Goal: Task Accomplishment & Management: Manage account settings

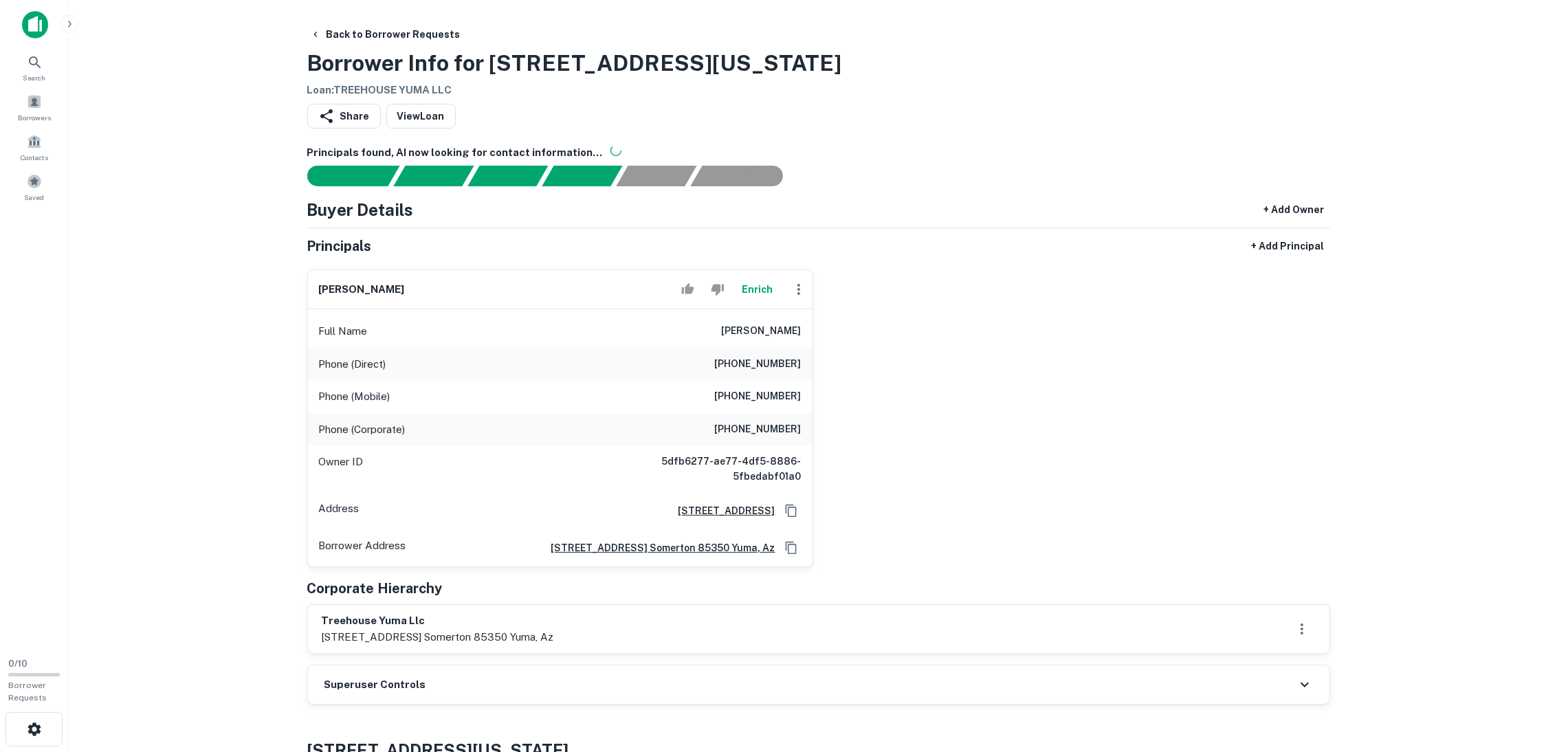
click at [798, 291] on icon "button" at bounding box center [799, 289] width 3 height 11
click at [804, 315] on li "Edit" at bounding box center [813, 322] width 56 height 25
select select "**"
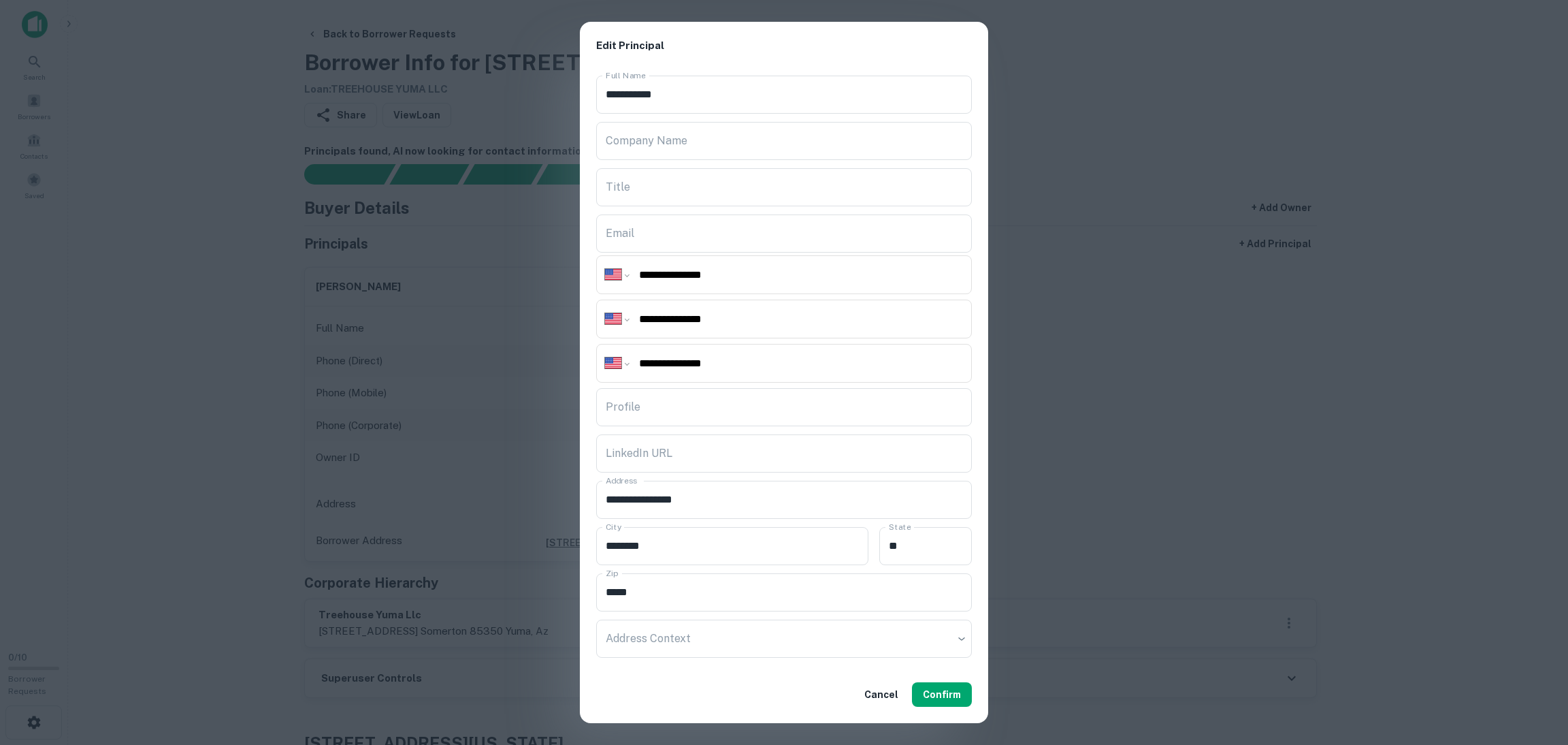
drag, startPoint x: 178, startPoint y: 281, endPoint x: 178, endPoint y: 251, distance: 30.0
click at [178, 279] on div "**********" at bounding box center [784, 372] width 1568 height 745
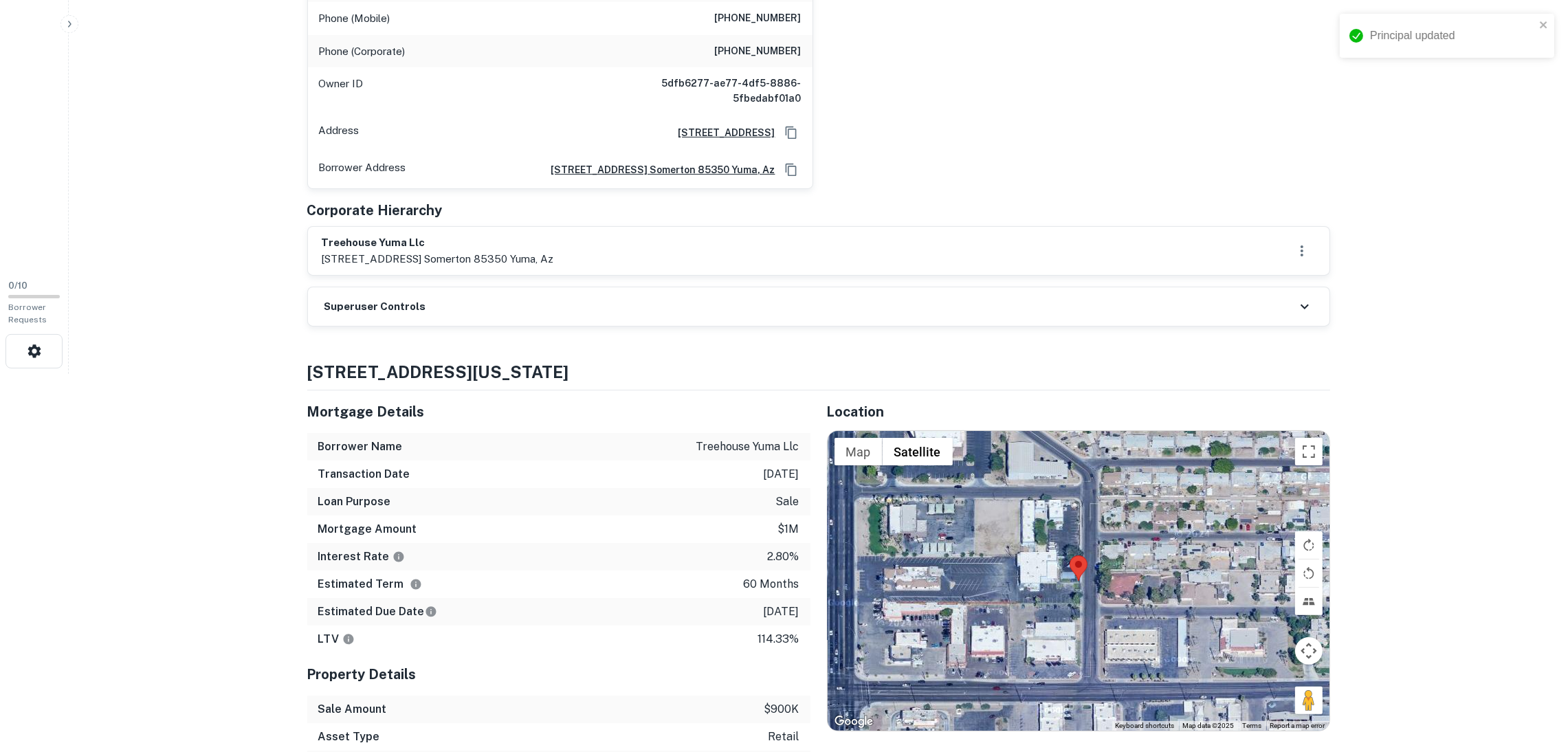
scroll to position [413, 0]
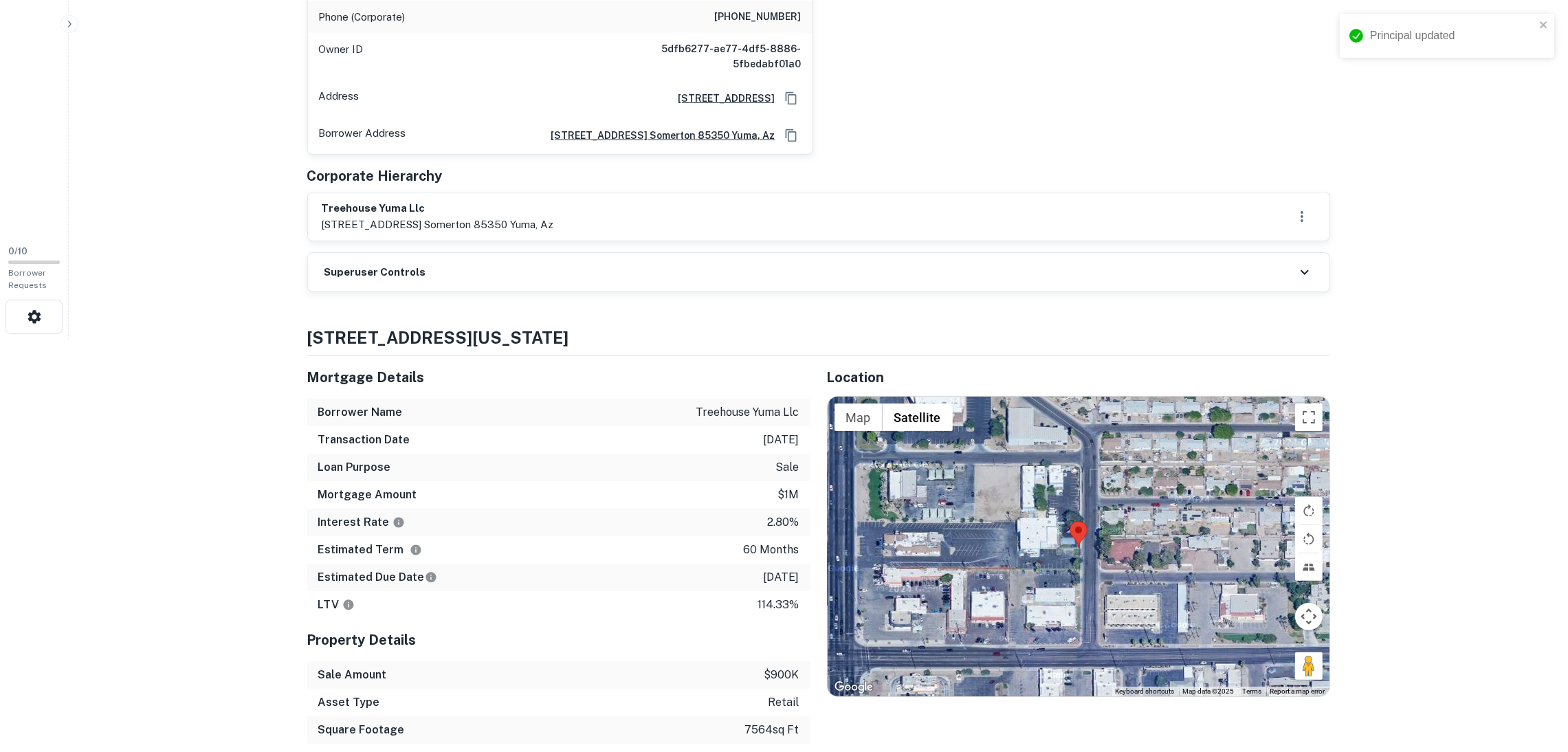
click at [568, 283] on div "Superuser Controls" at bounding box center [819, 272] width 1022 height 38
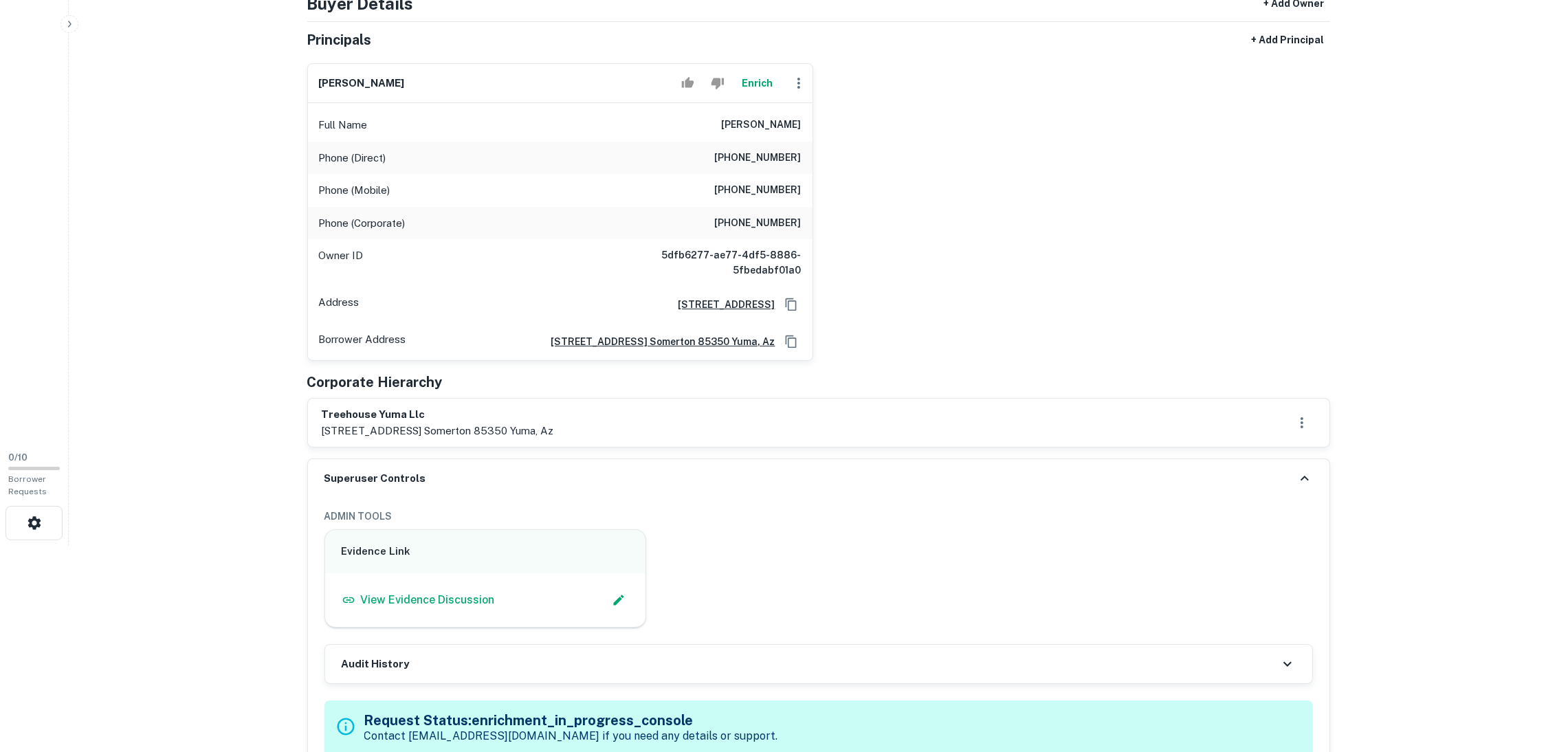
scroll to position [515, 0]
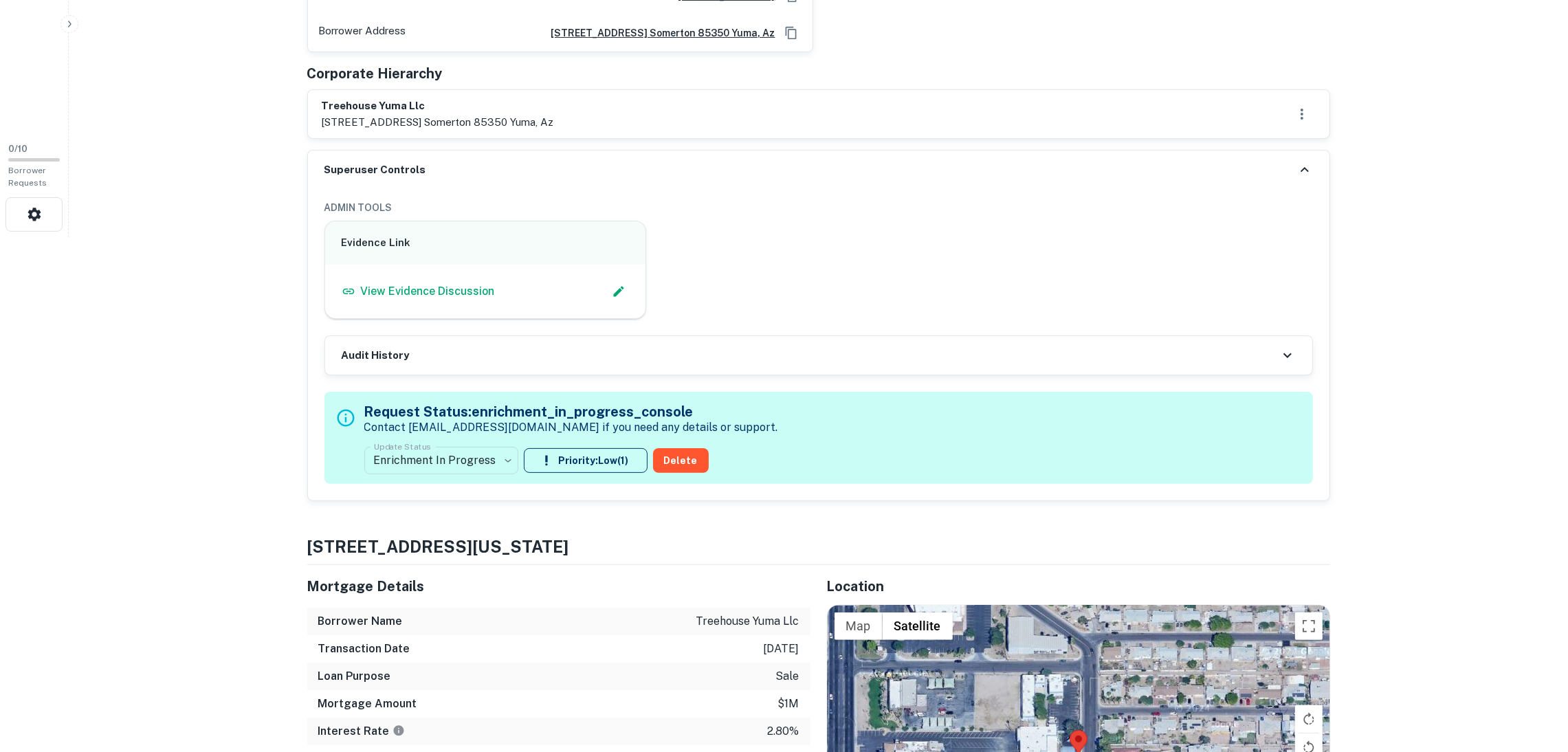
click at [661, 356] on div "Audit History" at bounding box center [818, 355] width 987 height 38
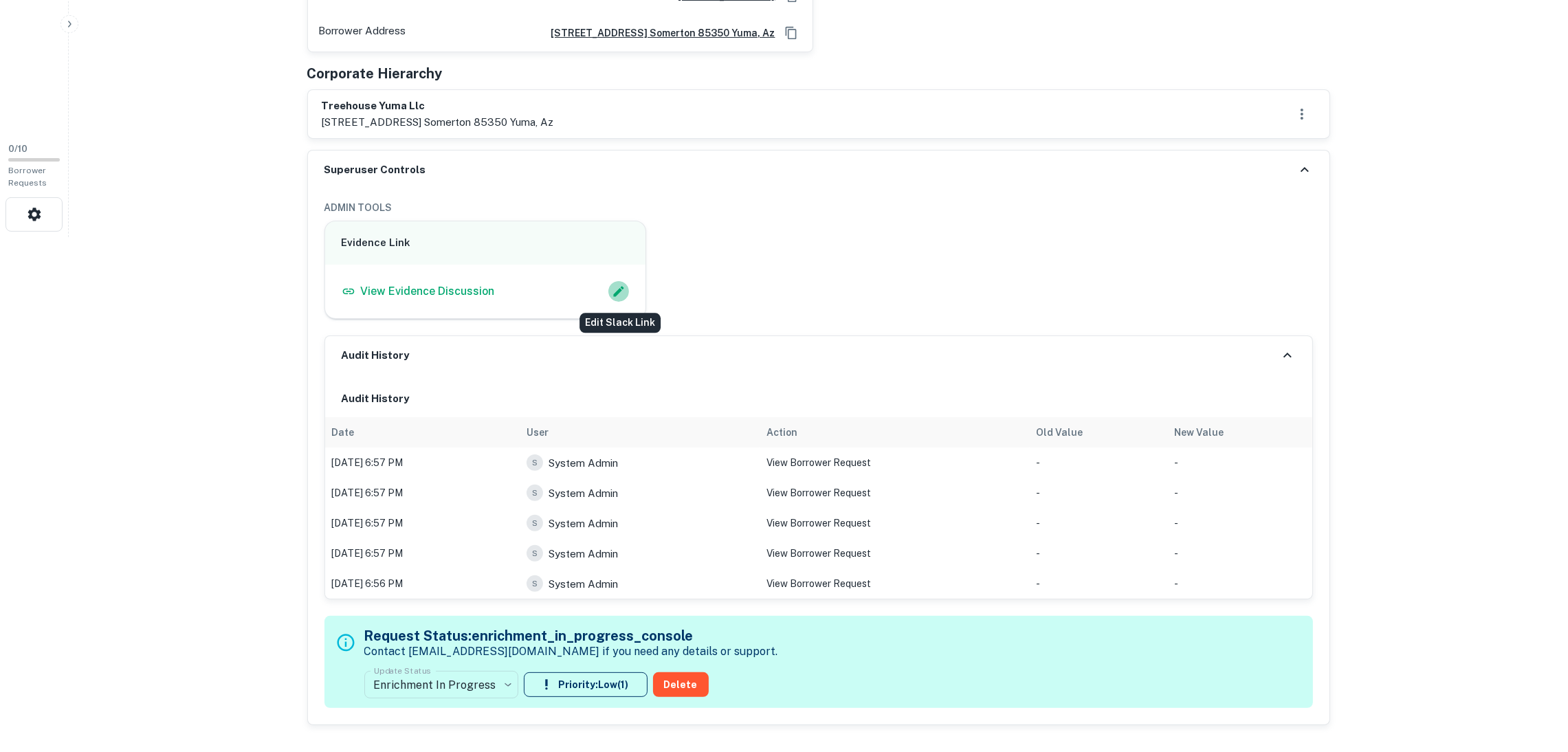
click at [613, 296] on icon "Edit Slack Link" at bounding box center [619, 292] width 14 height 14
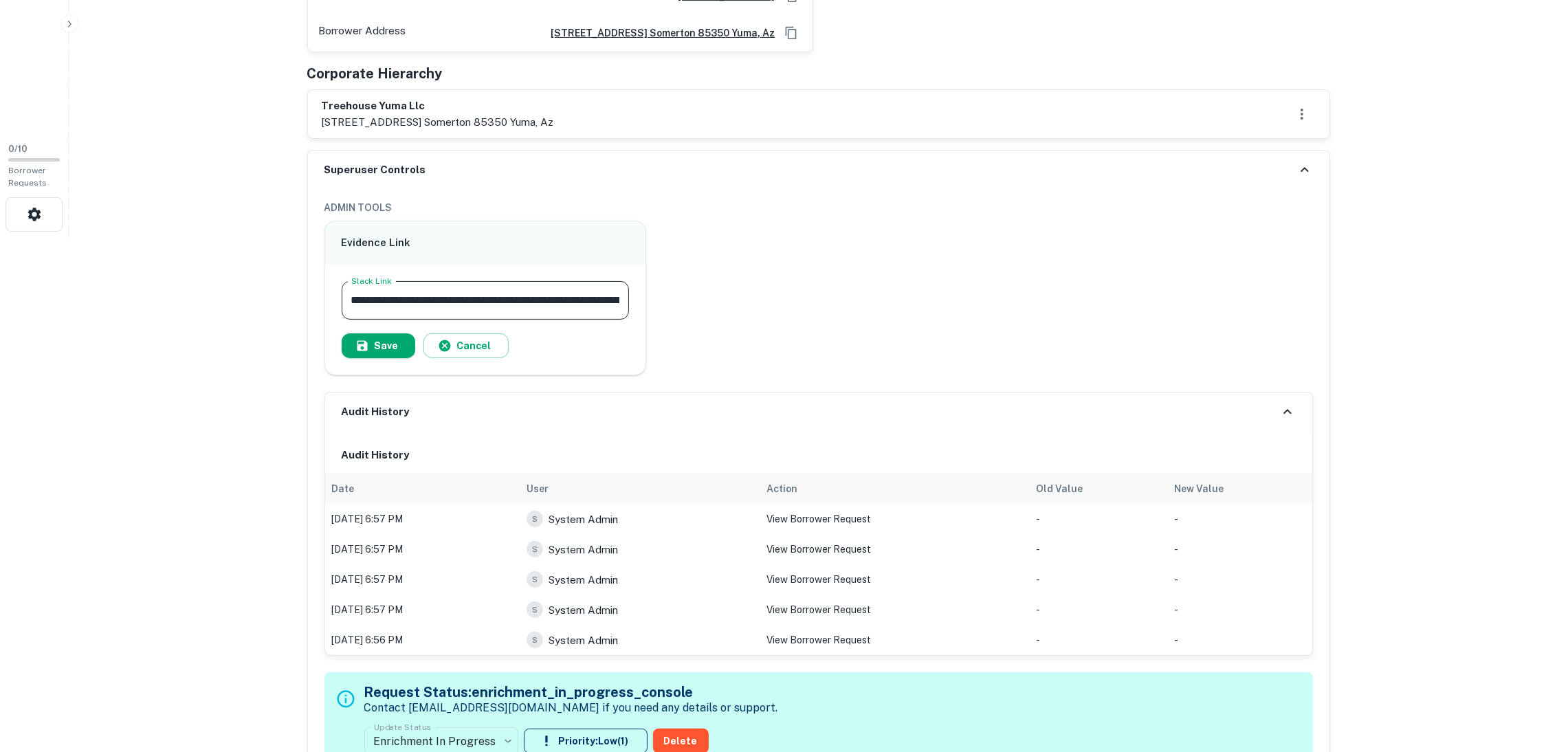
drag, startPoint x: 575, startPoint y: 300, endPoint x: 63, endPoint y: 343, distance: 513.8
type input "**********"
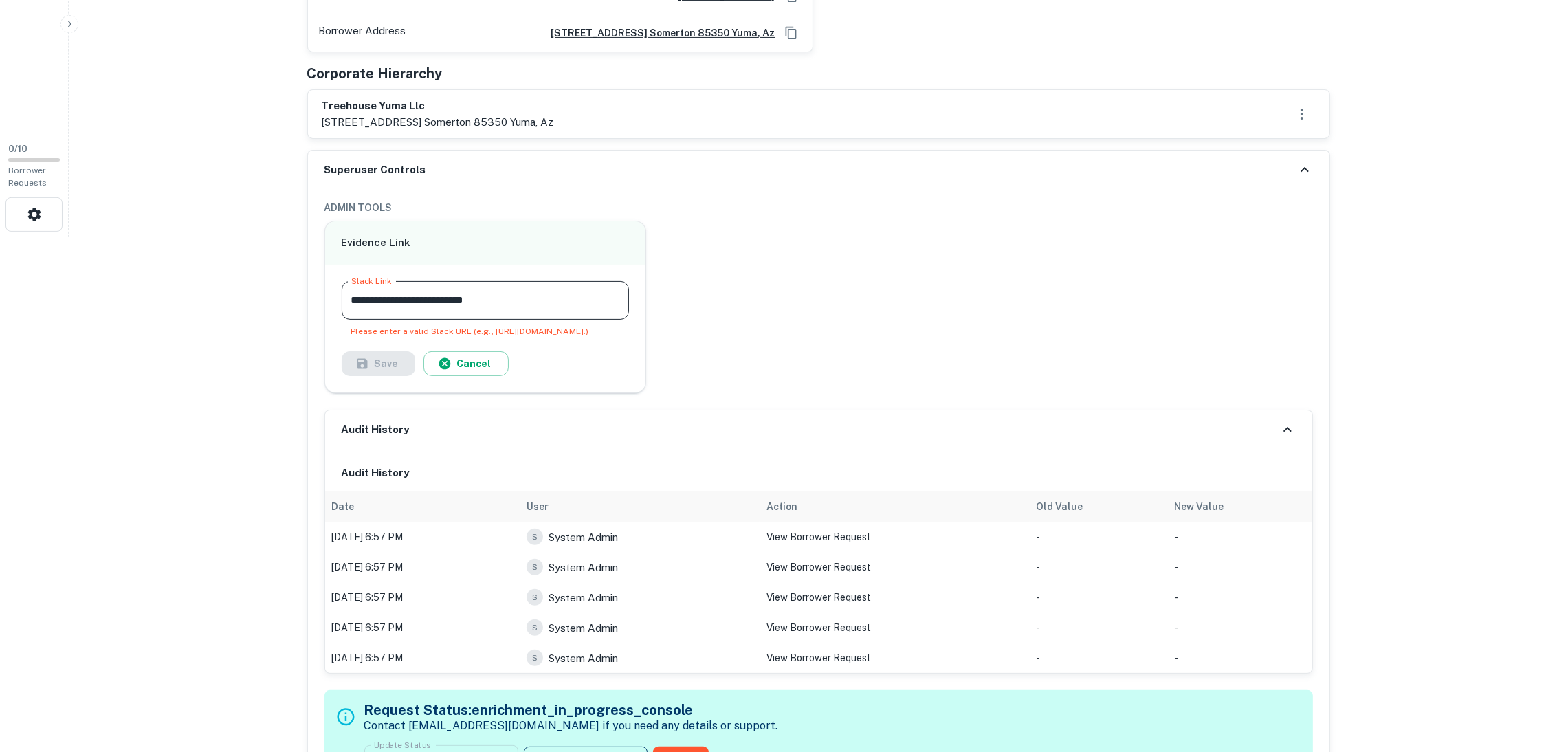
drag, startPoint x: 134, startPoint y: 328, endPoint x: 0, endPoint y: 355, distance: 136.7
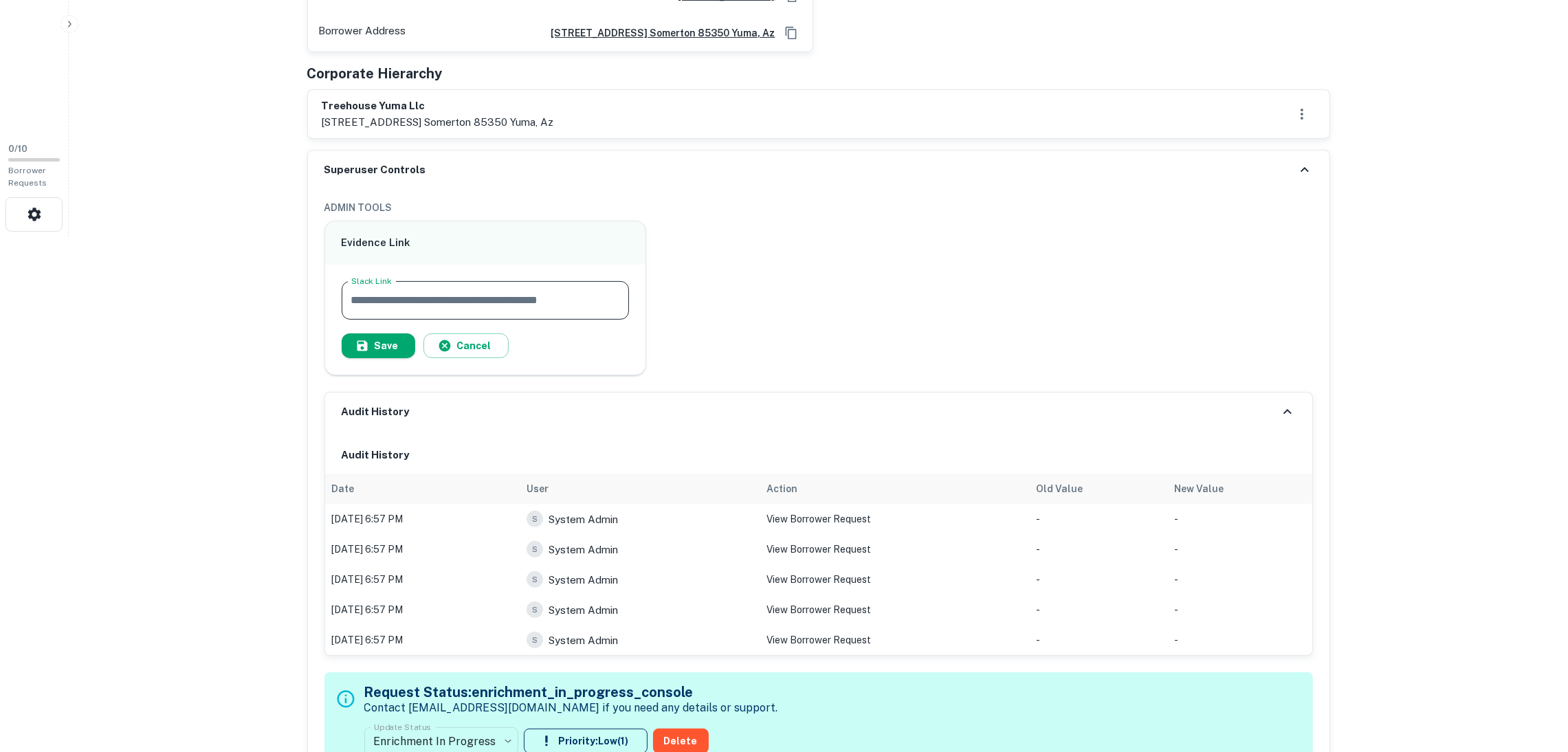
paste input "**********"
type input "**********"
click at [399, 334] on button "Save" at bounding box center [379, 346] width 74 height 25
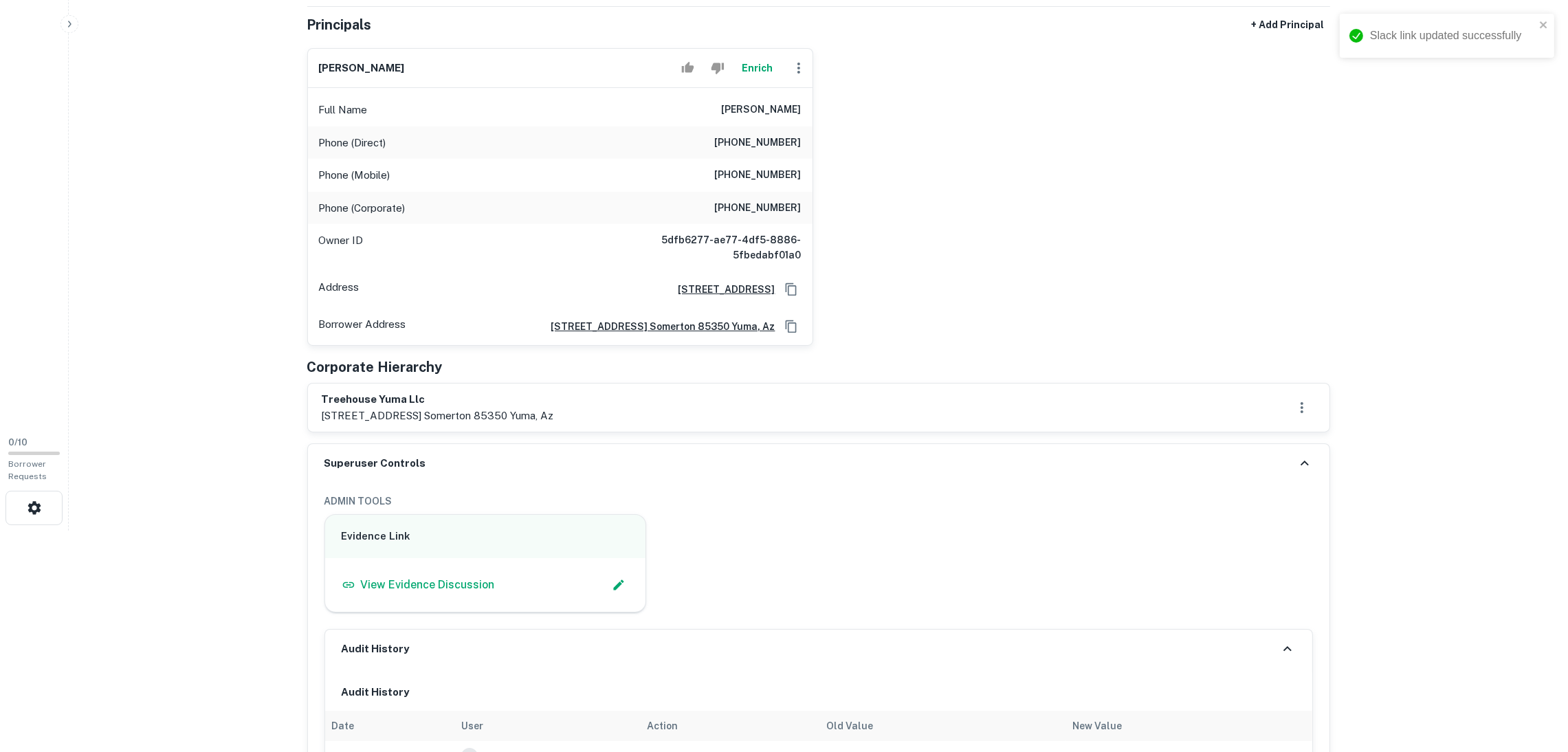
scroll to position [206, 0]
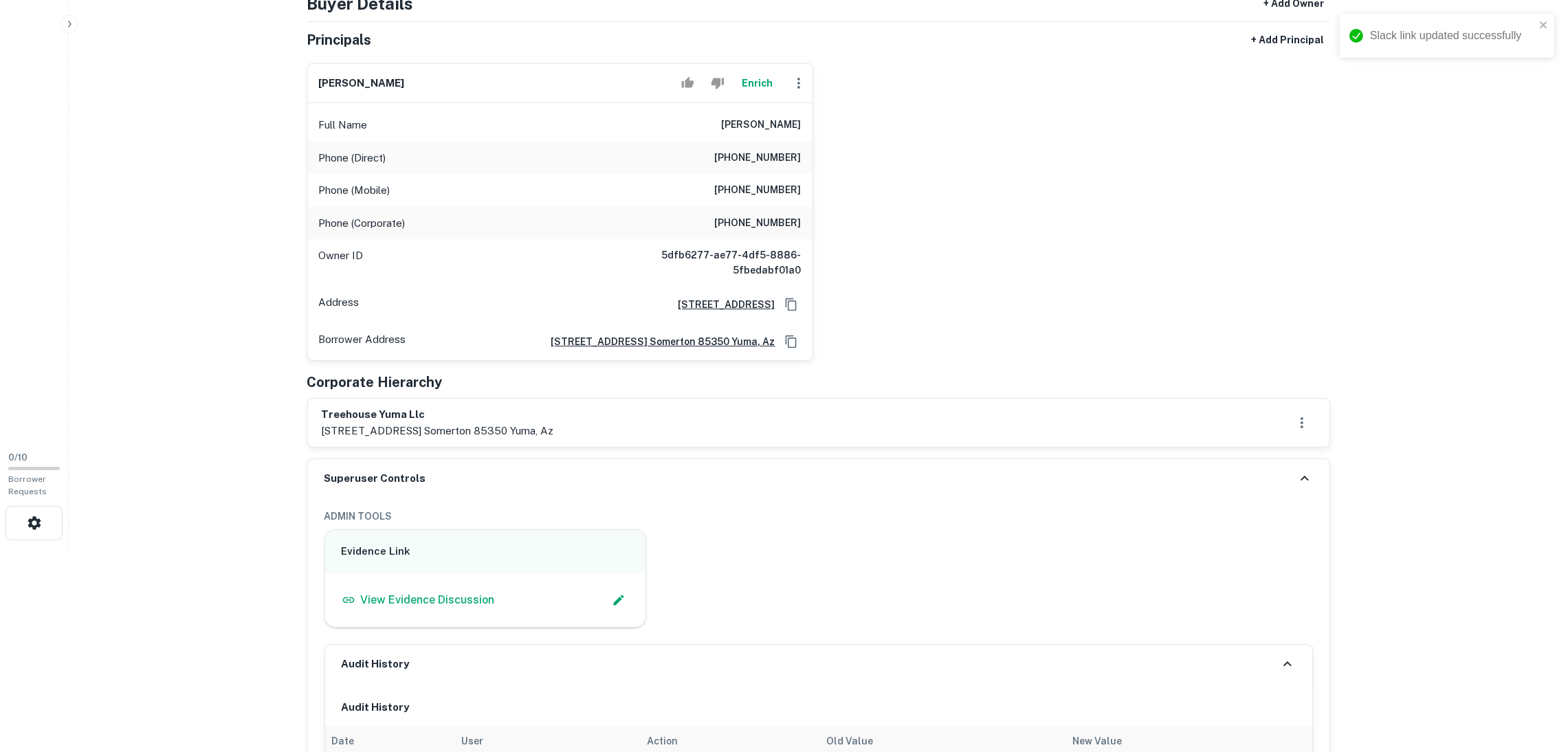
click at [913, 426] on div "treehouse yuma llc [STREET_ADDRESS] somerton 85350 yuma, az" at bounding box center [819, 422] width 994 height 32
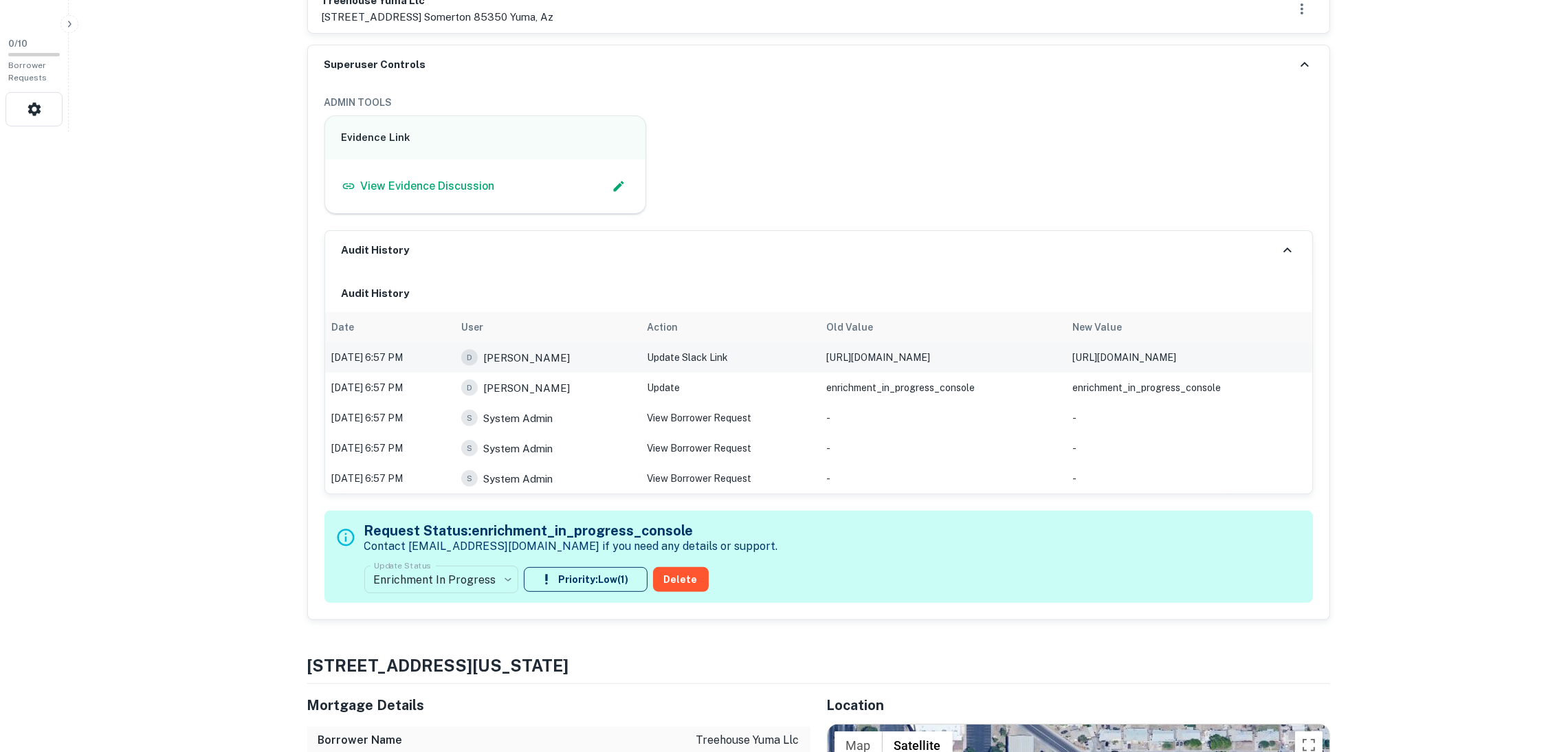
scroll to position [722, 0]
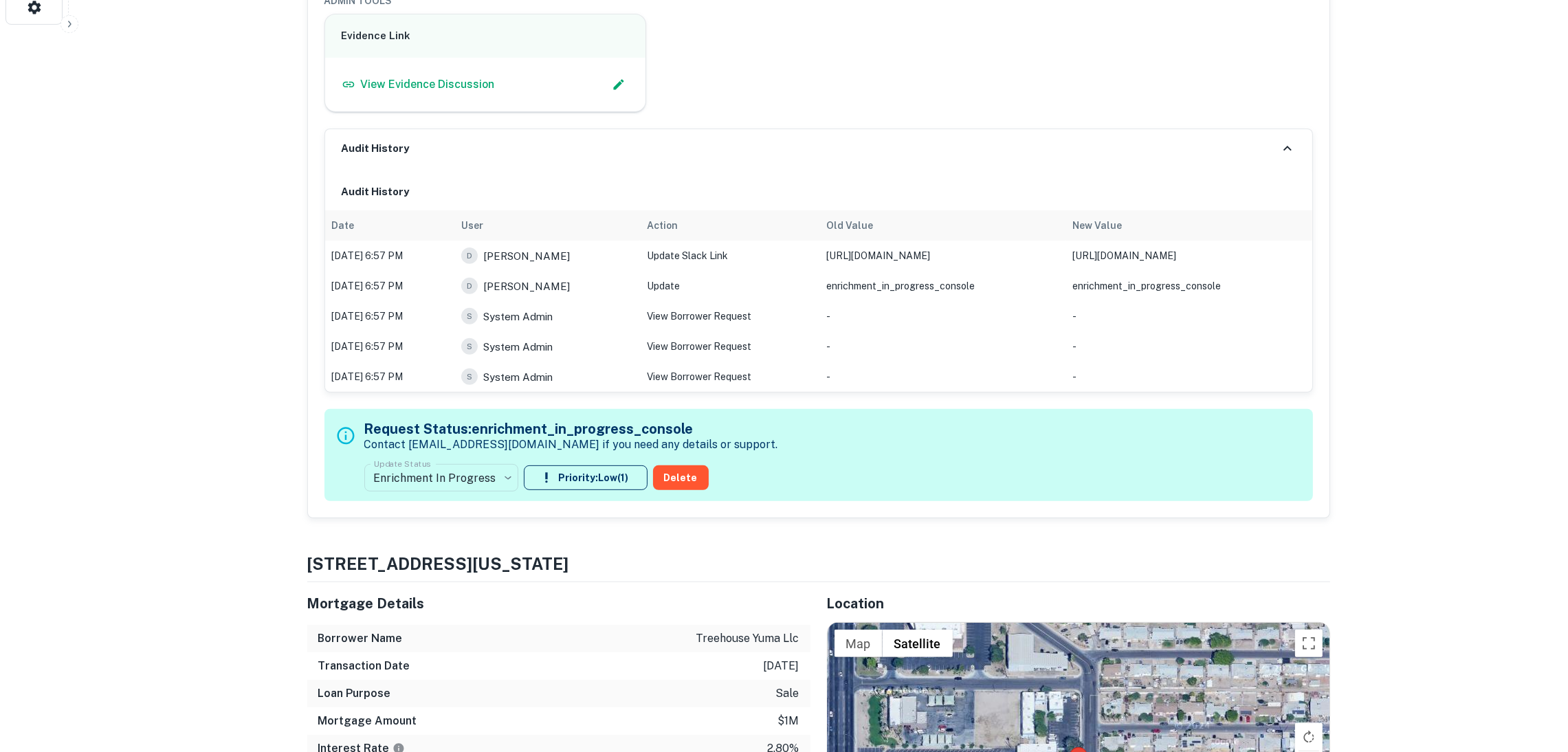
click at [1279, 144] on icon at bounding box center [1287, 148] width 16 height 16
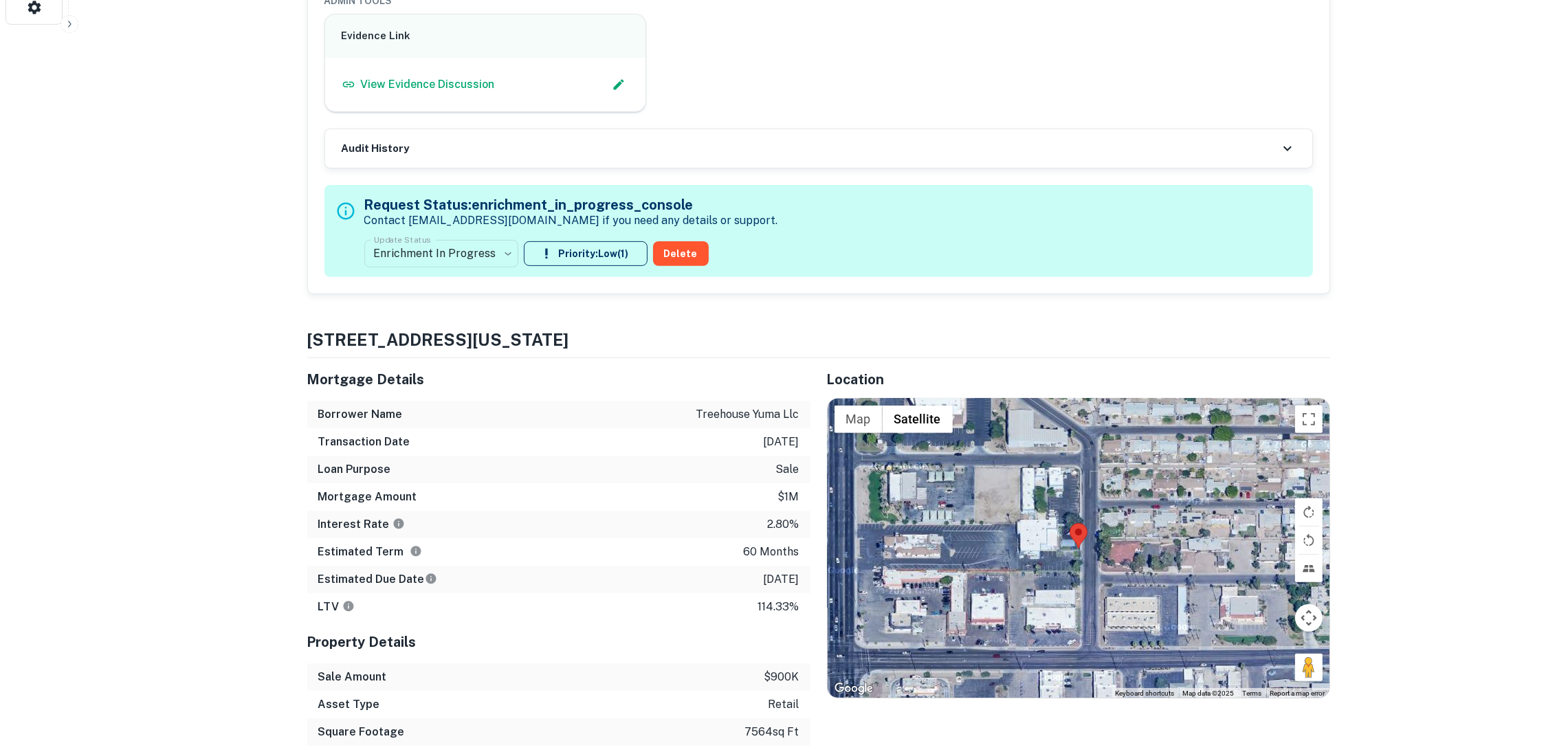
scroll to position [413, 0]
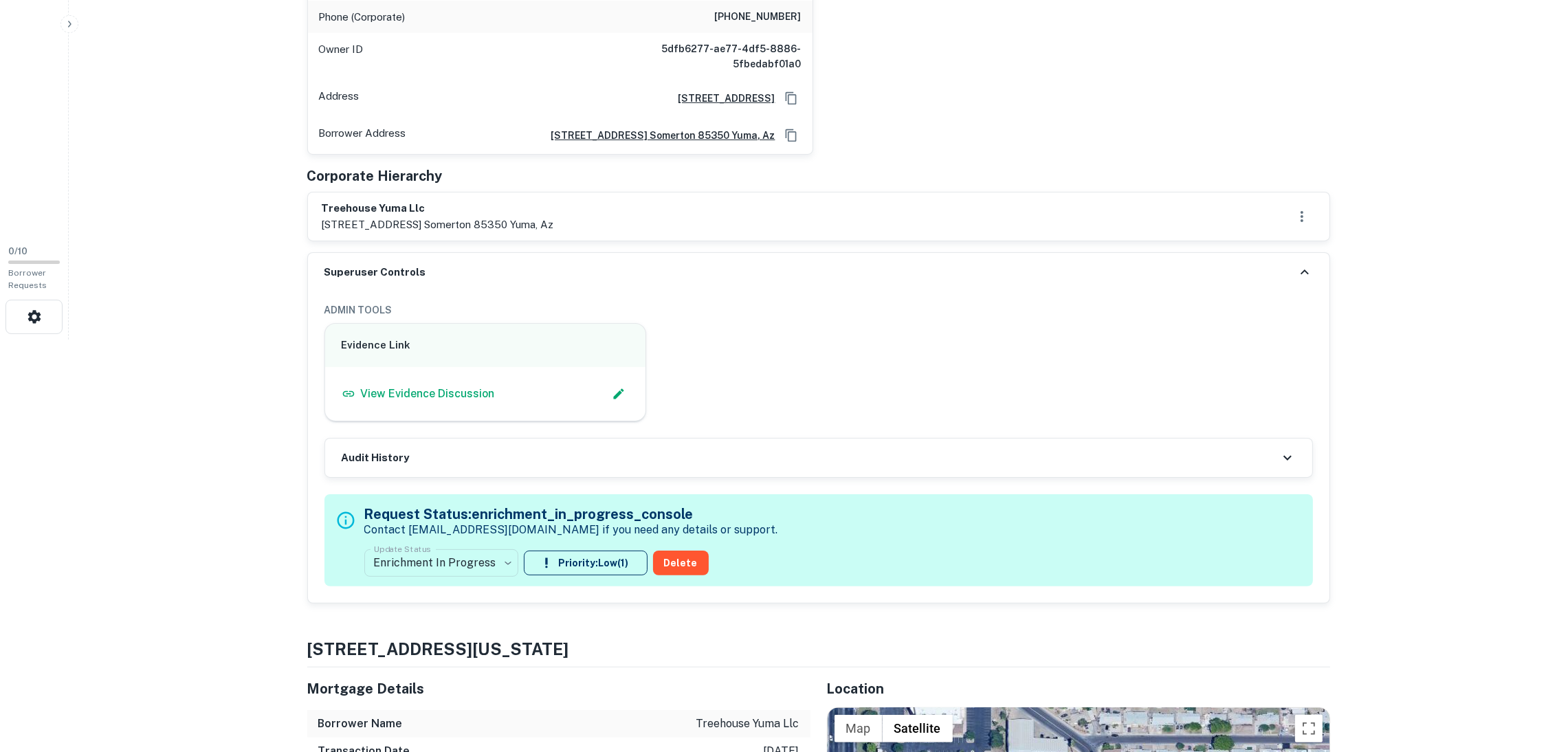
click at [1306, 267] on icon at bounding box center [1304, 272] width 16 height 16
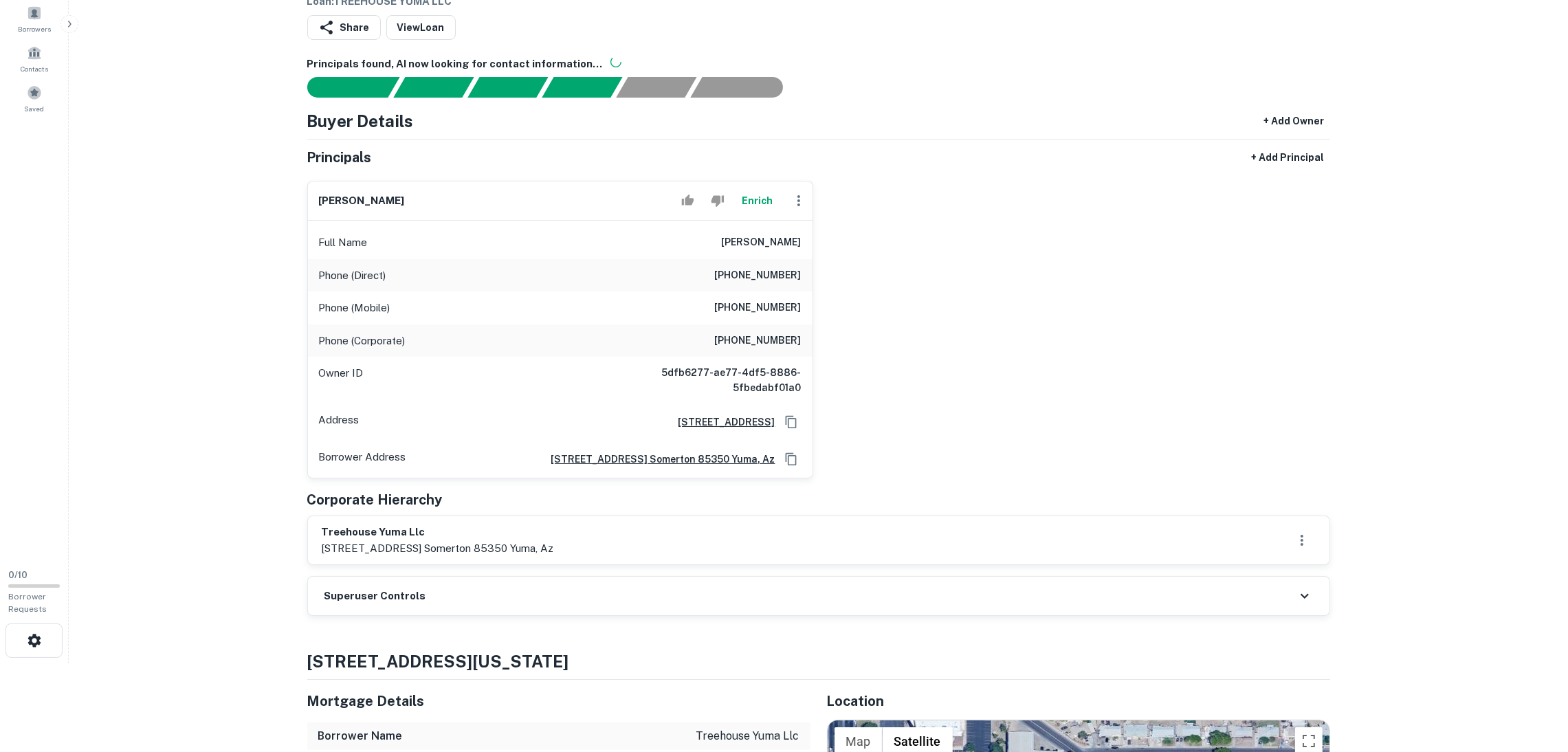
scroll to position [0, 0]
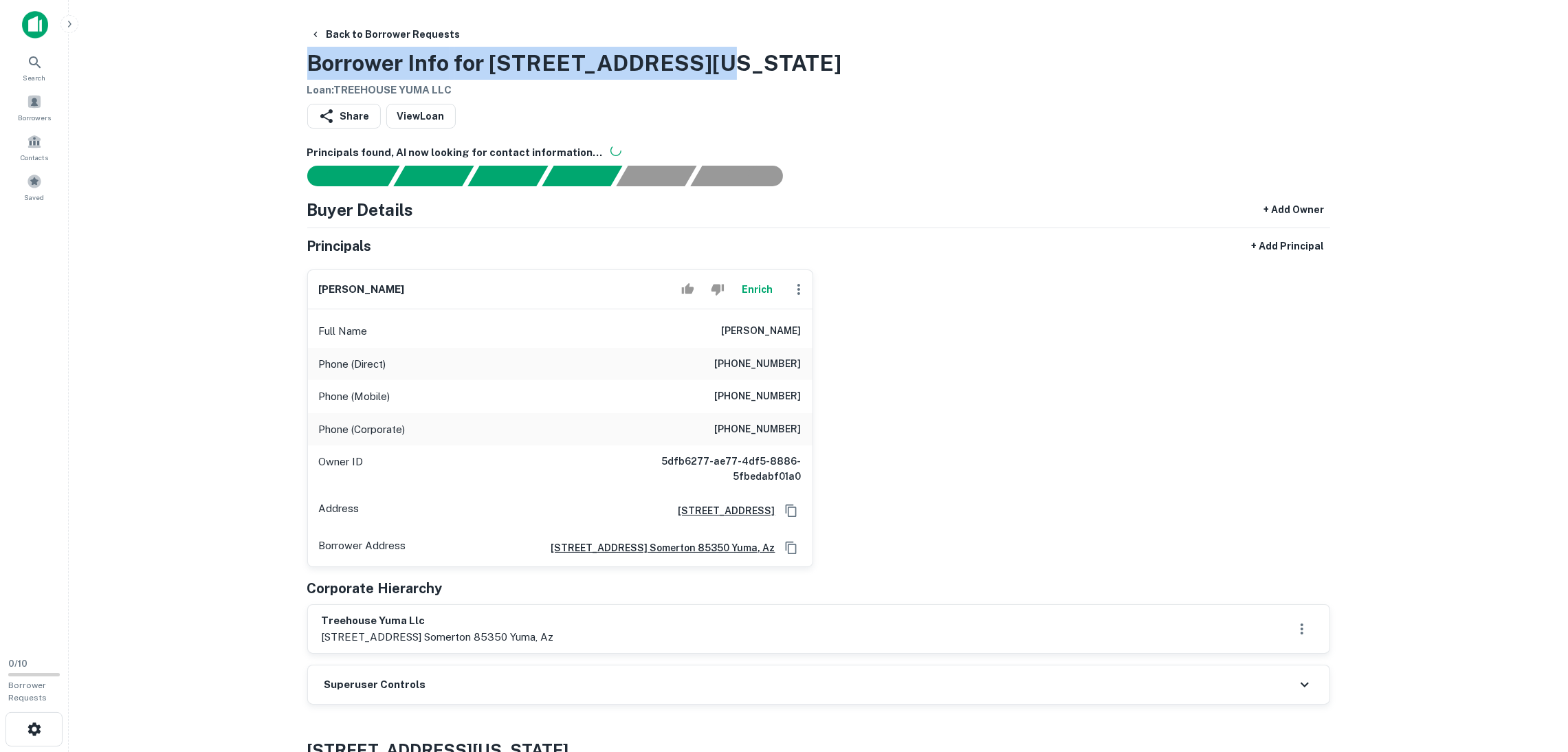
drag, startPoint x: 303, startPoint y: 58, endPoint x: 707, endPoint y: 67, distance: 404.1
copy h3 "Borrower Info for [STREET_ADDRESS][US_STATE]"
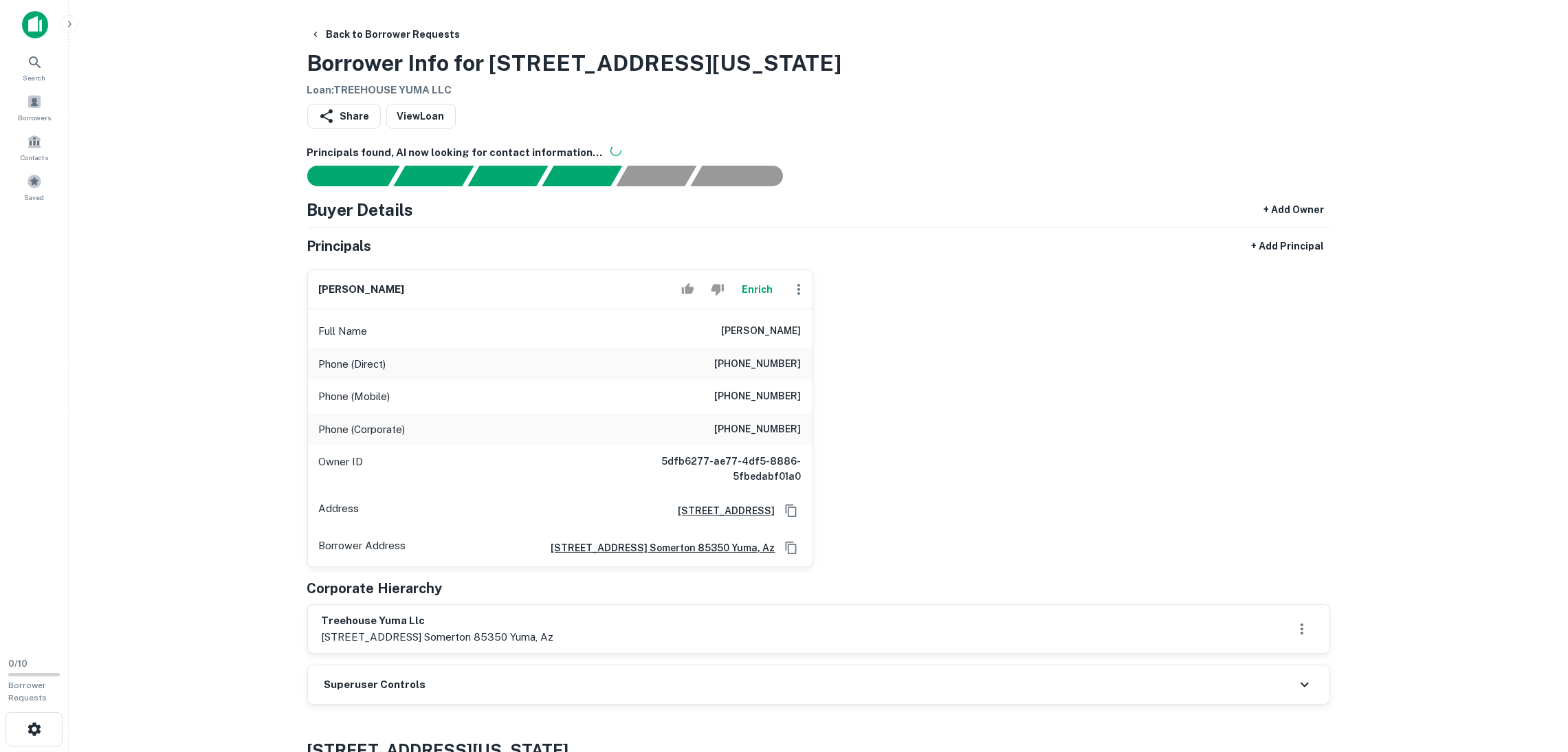
click at [1274, 389] on div "[PERSON_NAME] Enrich Full Name [PERSON_NAME] Phone (Direct) [PHONE_NUMBER] Phon…" at bounding box center [813, 413] width 1034 height 308
drag, startPoint x: 0, startPoint y: 138, endPoint x: 20, endPoint y: 30, distance: 109.8
click at [0, 137] on div "Search Borrowers Contacts Saved" at bounding box center [34, 127] width 69 height 156
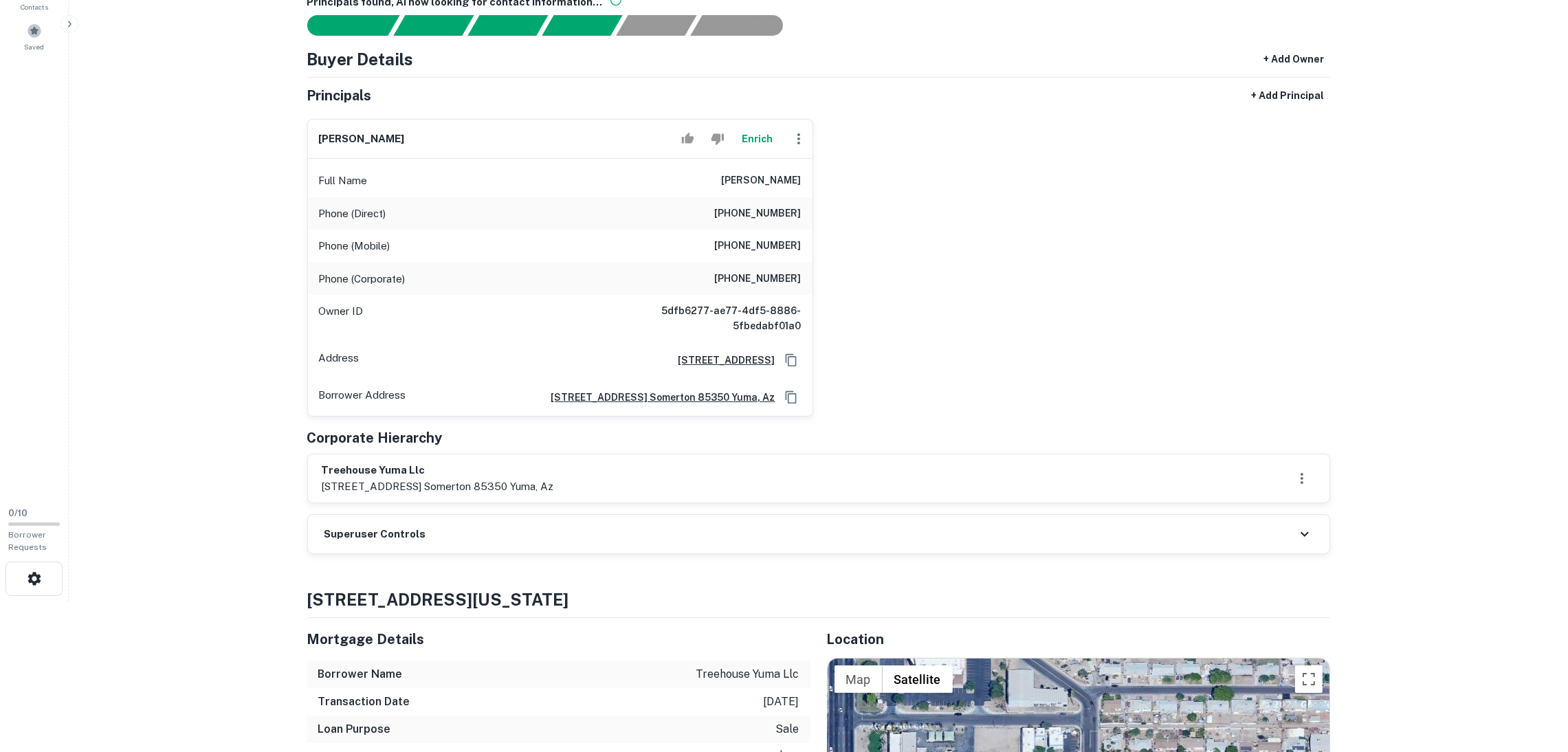
scroll to position [308, 0]
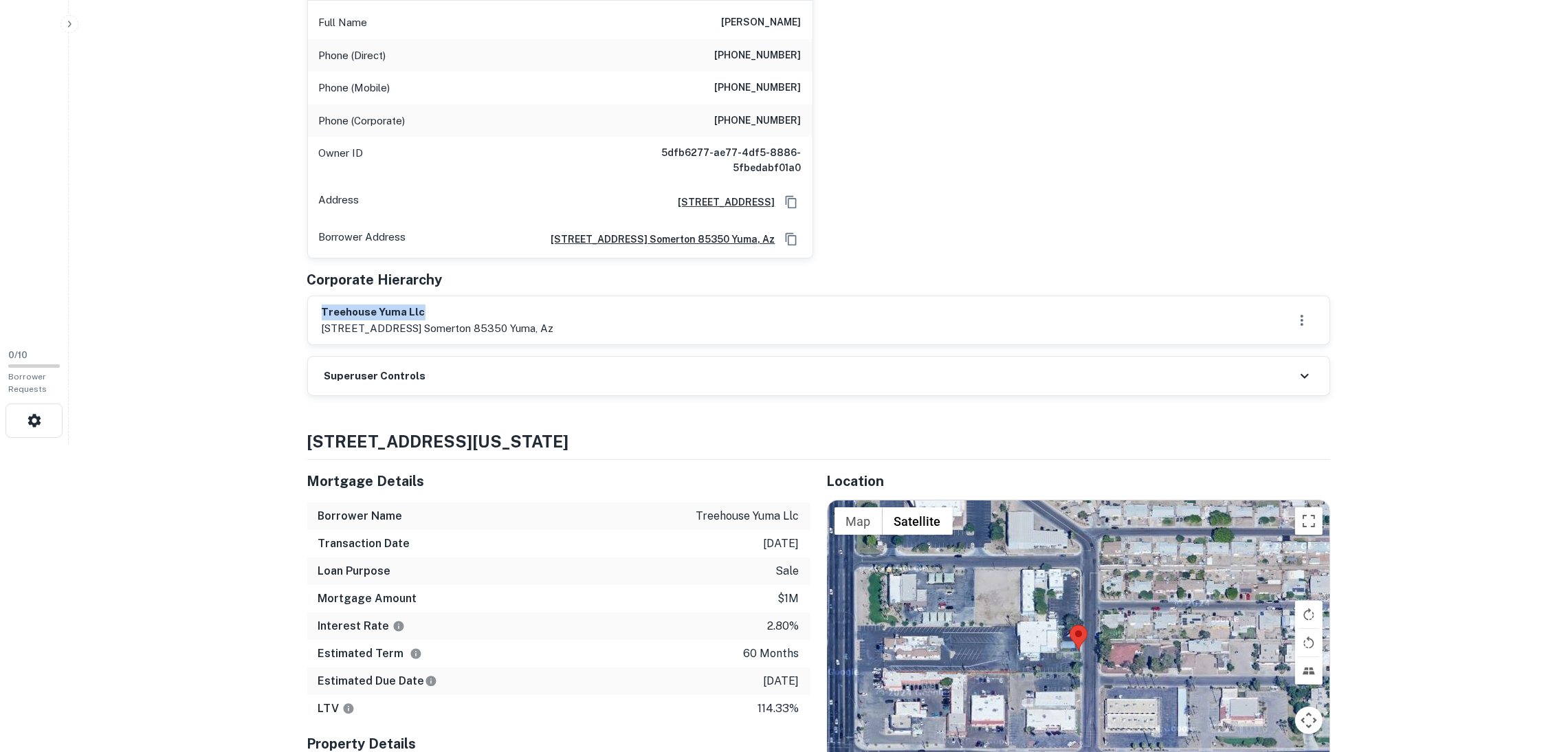
drag, startPoint x: 465, startPoint y: 315, endPoint x: 369, endPoint y: 315, distance: 96.0
click at [320, 315] on div "treehouse yuma llc [STREET_ADDRESS] somerton 85350 yuma, az" at bounding box center [819, 320] width 1022 height 48
copy h6 "treehouse yuma llc"
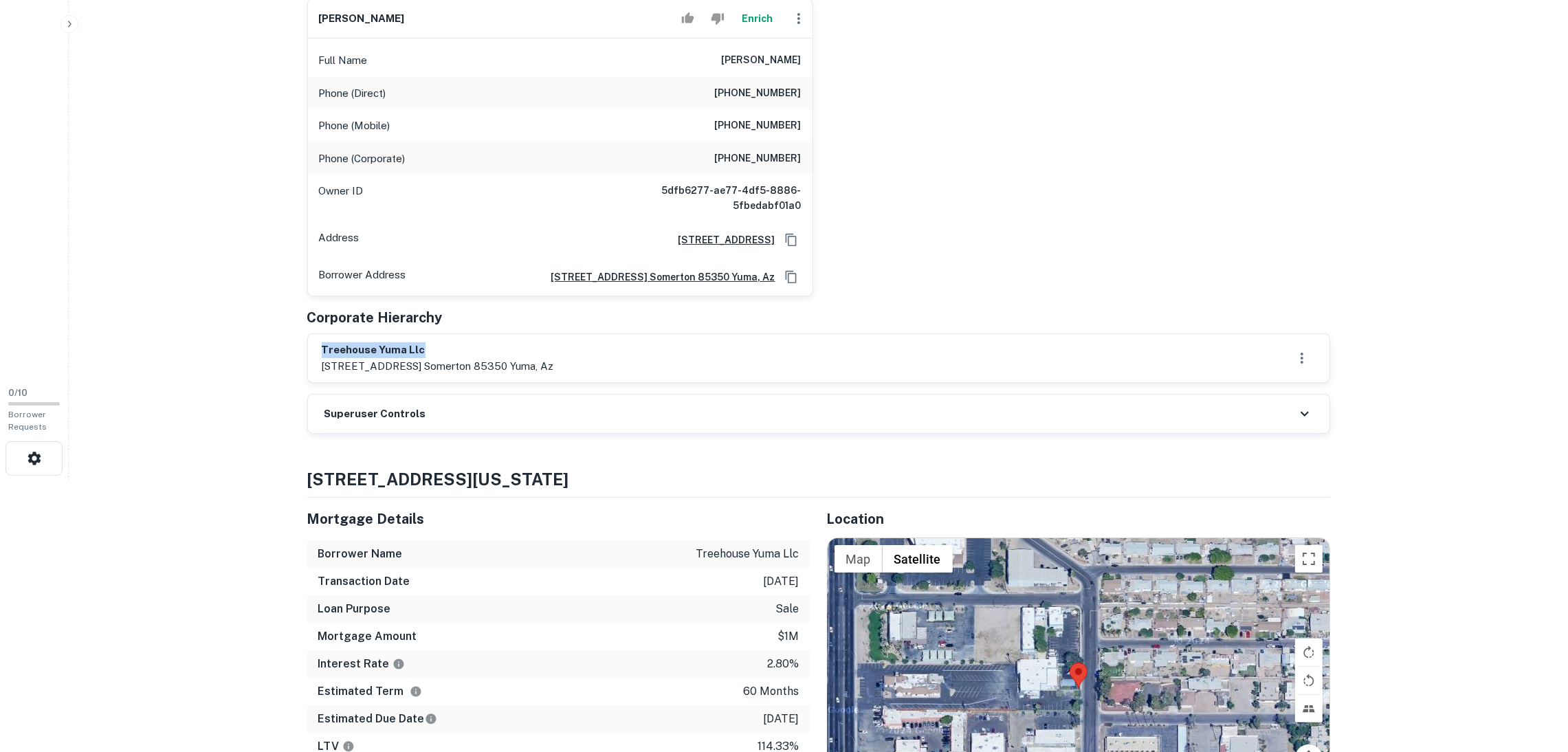
scroll to position [206, 0]
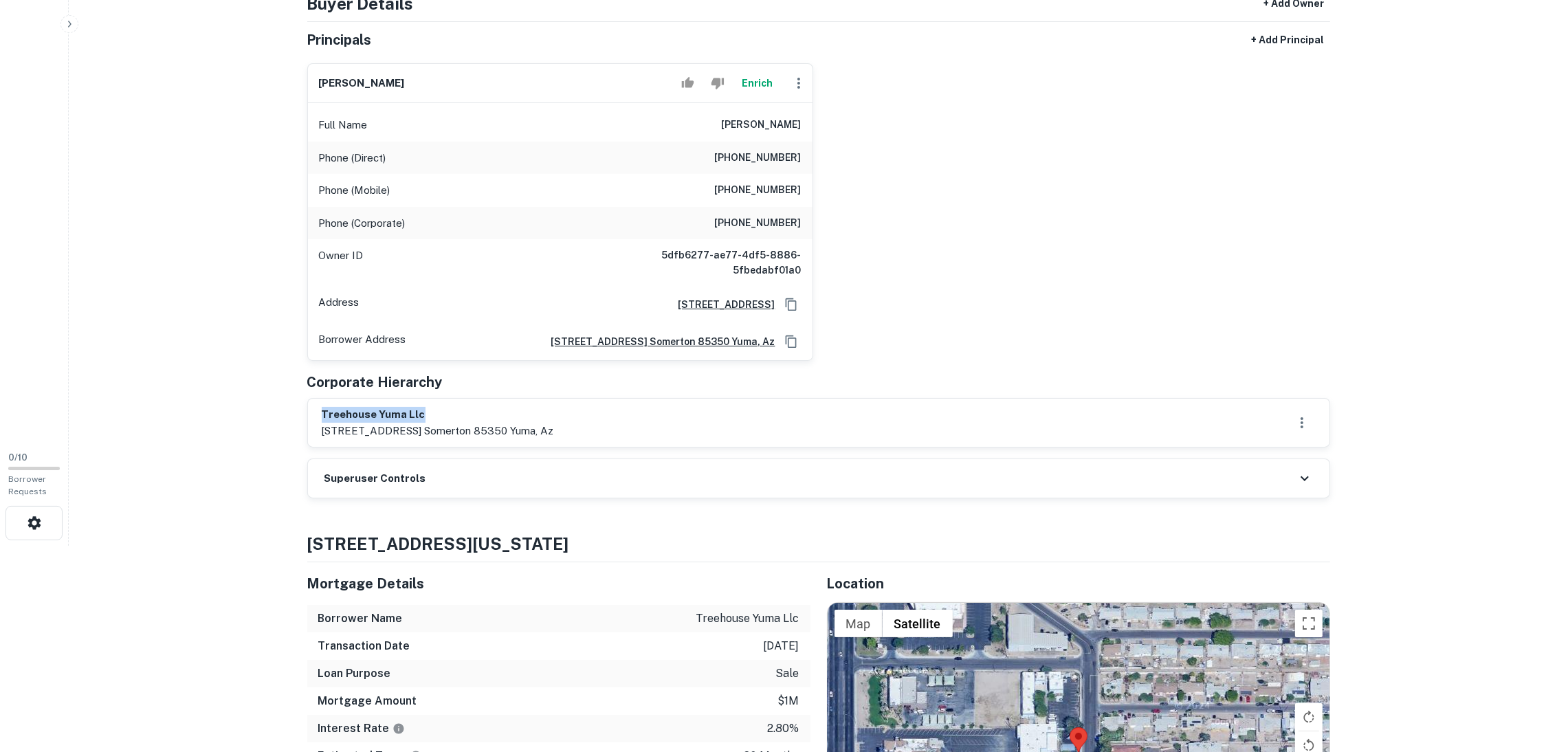
click at [797, 76] on icon "button" at bounding box center [799, 83] width 16 height 16
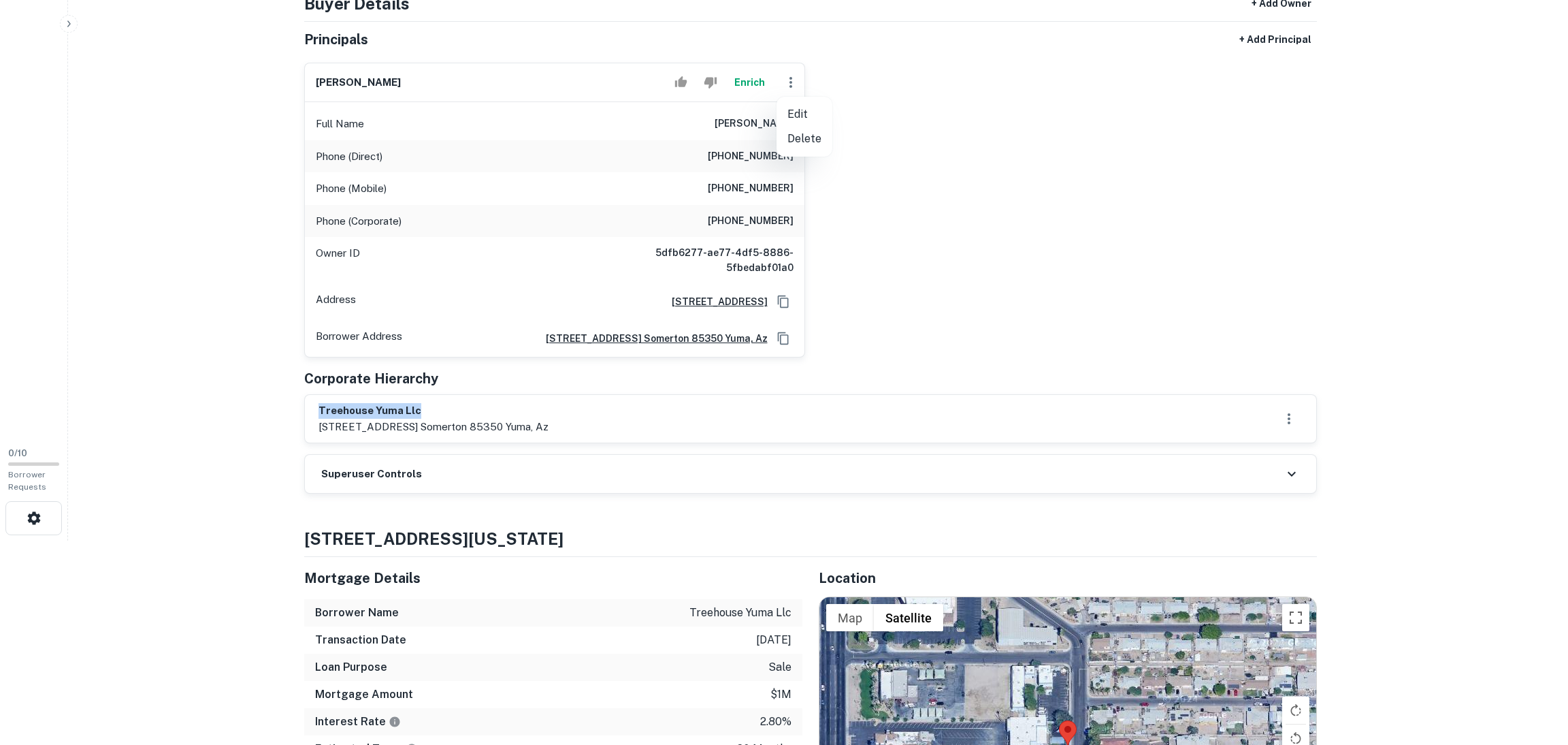
click at [807, 106] on li "Edit" at bounding box center [804, 115] width 56 height 25
select select "**"
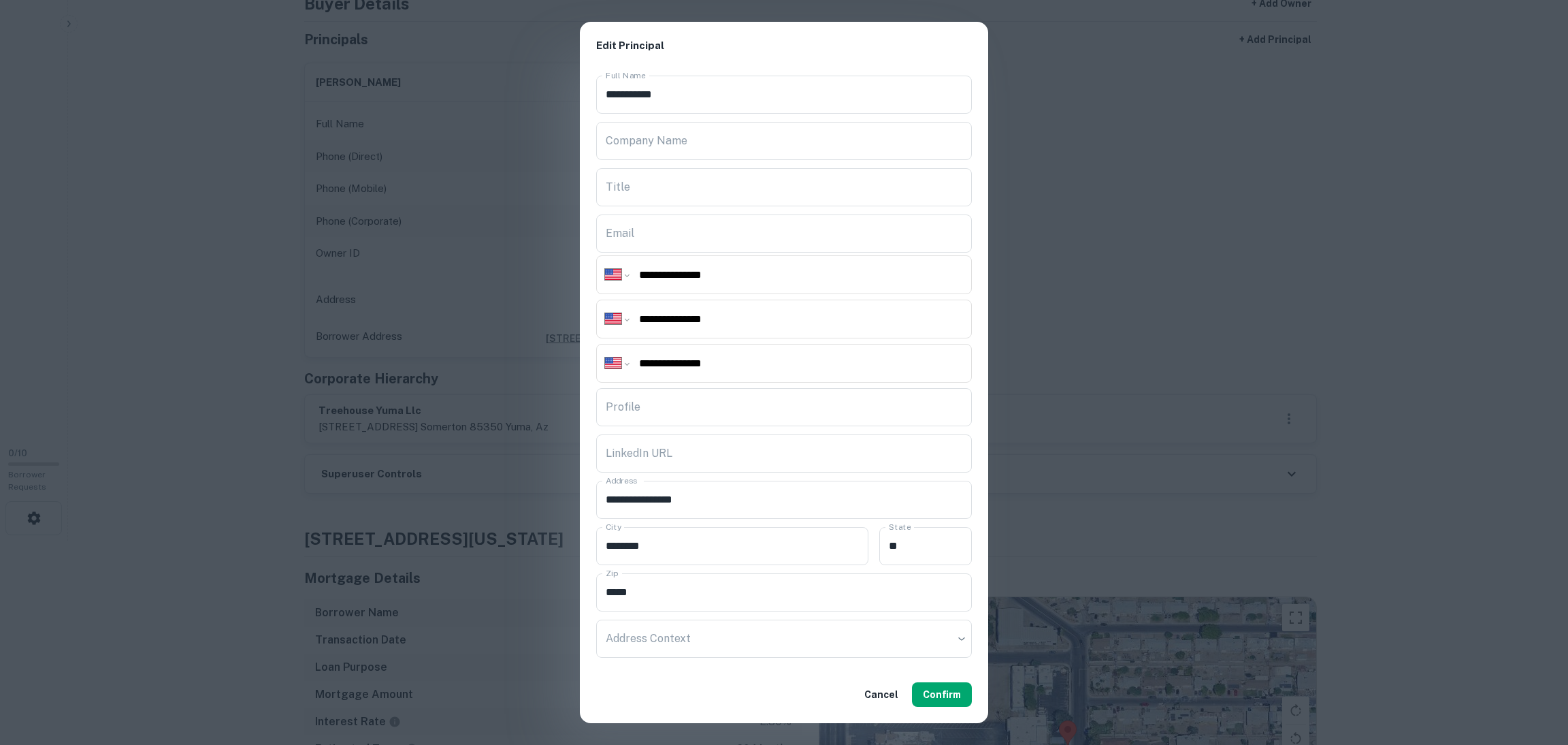
drag, startPoint x: 756, startPoint y: 359, endPoint x: 626, endPoint y: 373, distance: 130.8
click at [626, 373] on div "**********" at bounding box center [784, 363] width 376 height 39
click at [962, 689] on button "Confirm" at bounding box center [942, 695] width 60 height 25
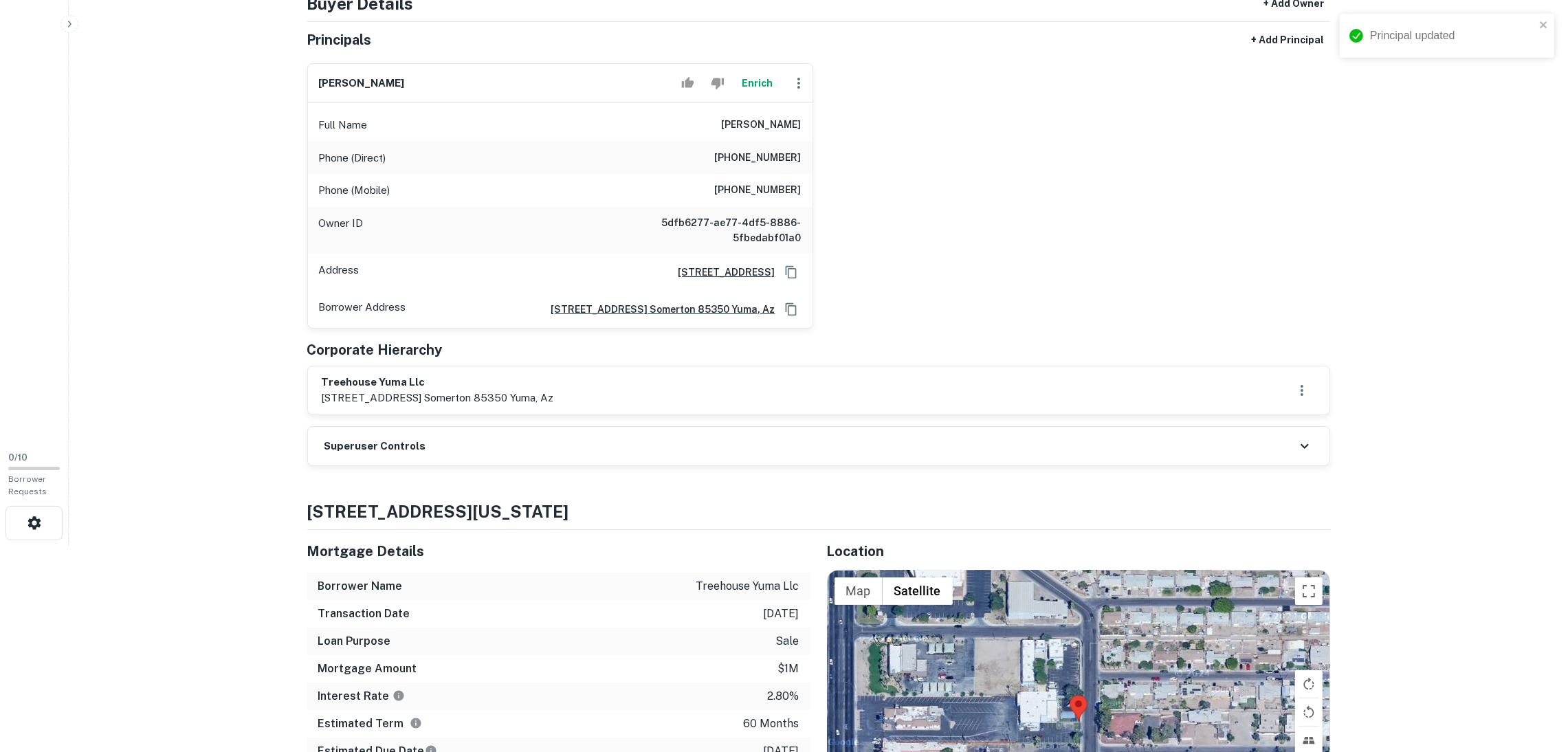
scroll to position [103, 0]
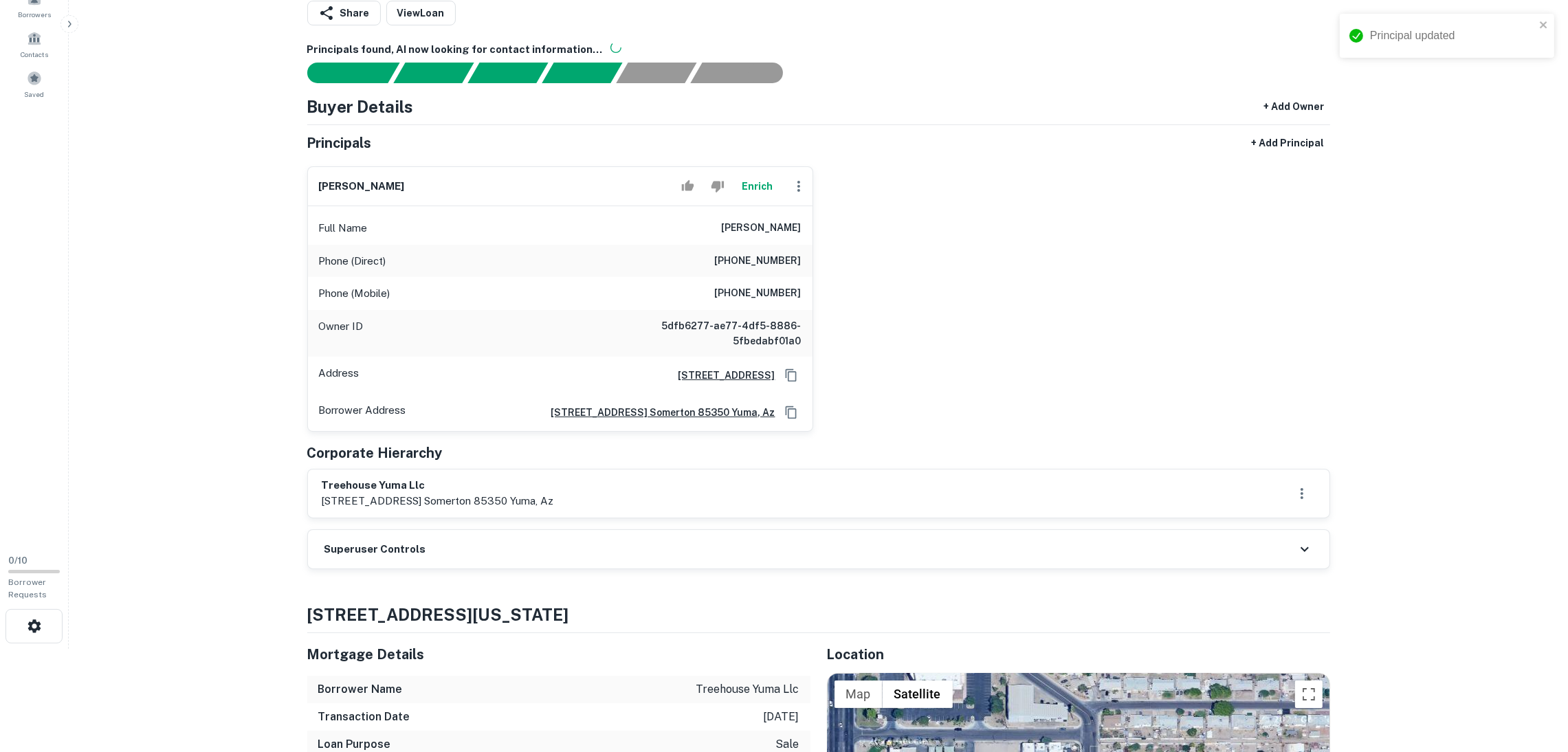
click at [504, 549] on div "Superuser Controls" at bounding box center [819, 549] width 1022 height 38
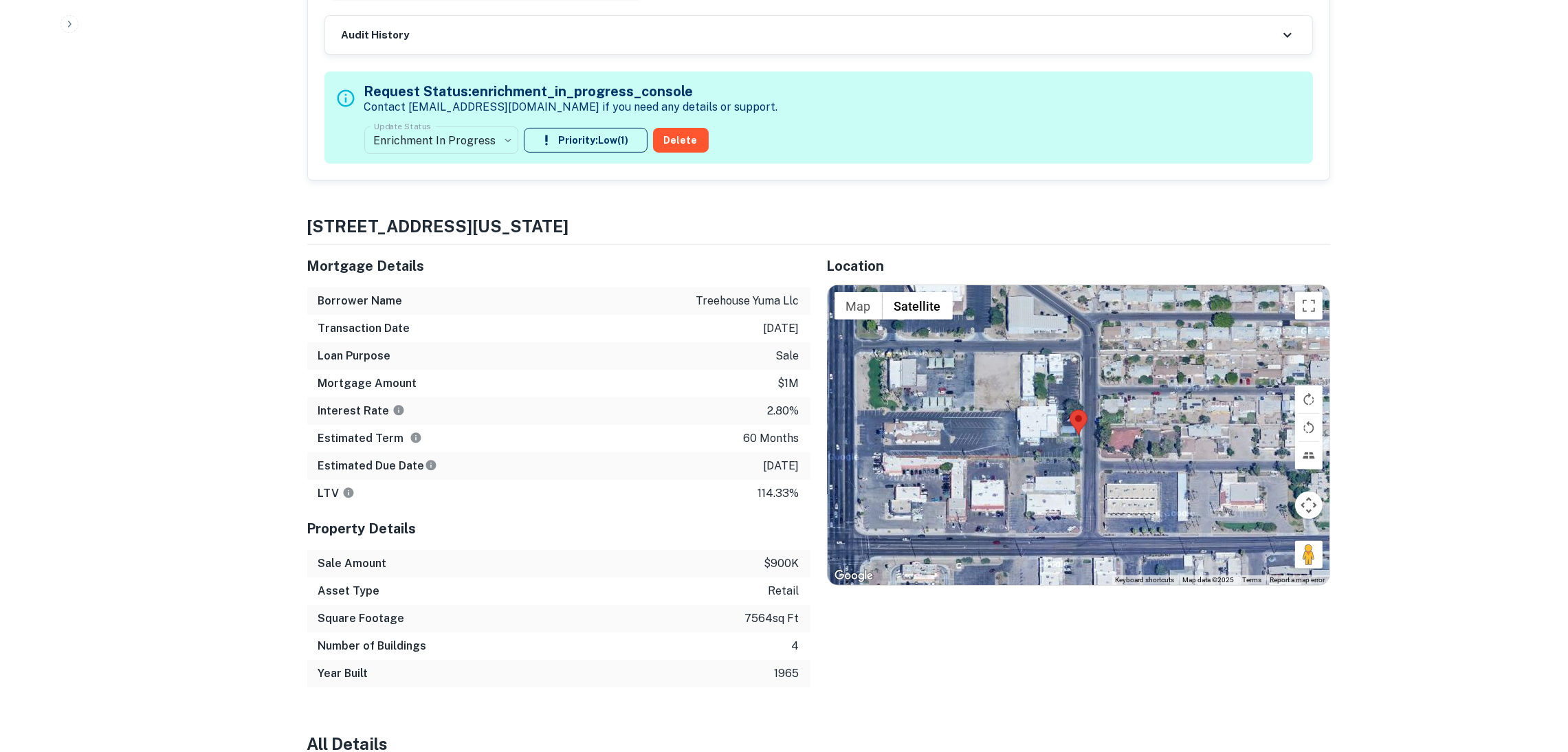
scroll to position [618, 0]
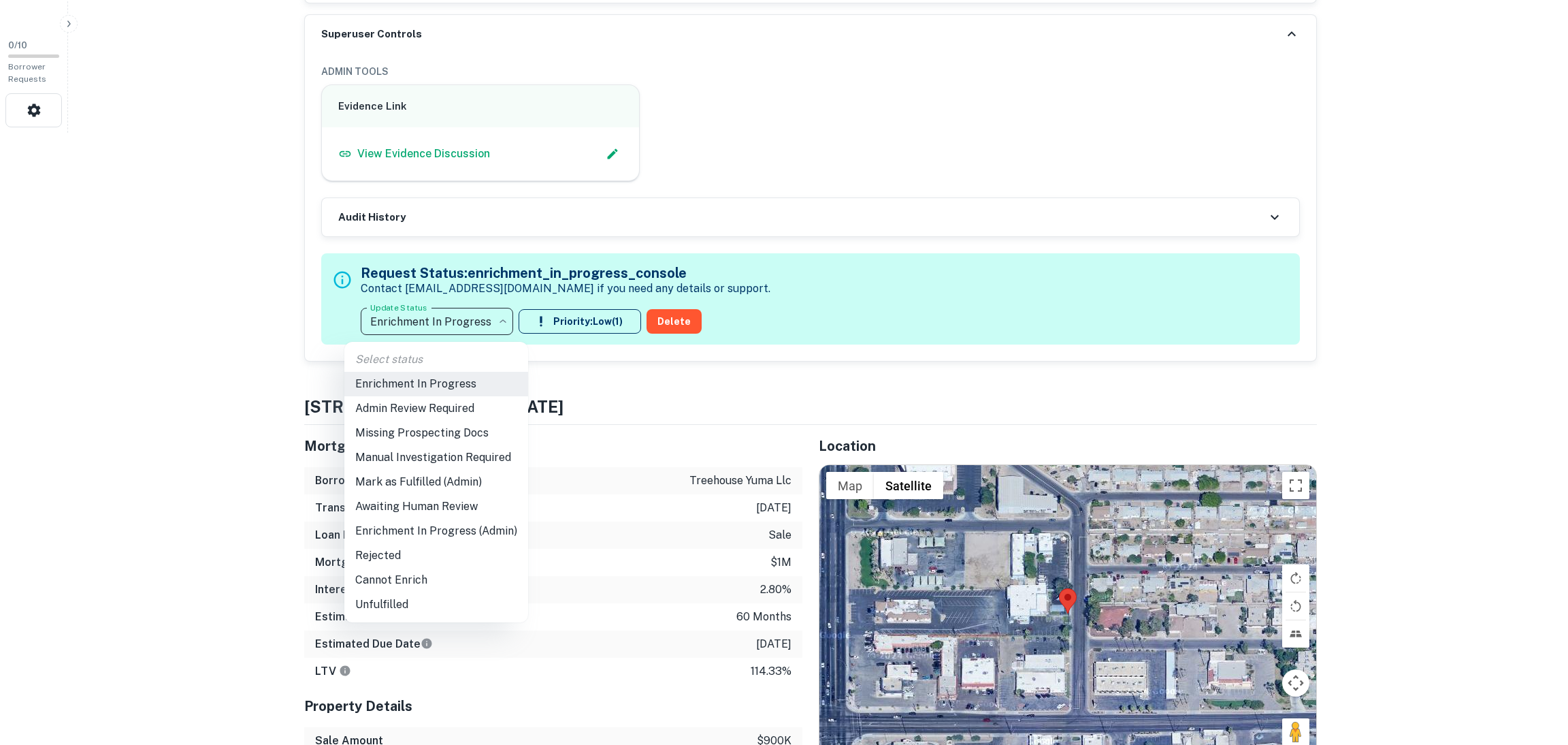
click at [470, 485] on li "Mark as Fulfilled (Admin)" at bounding box center [435, 483] width 183 height 25
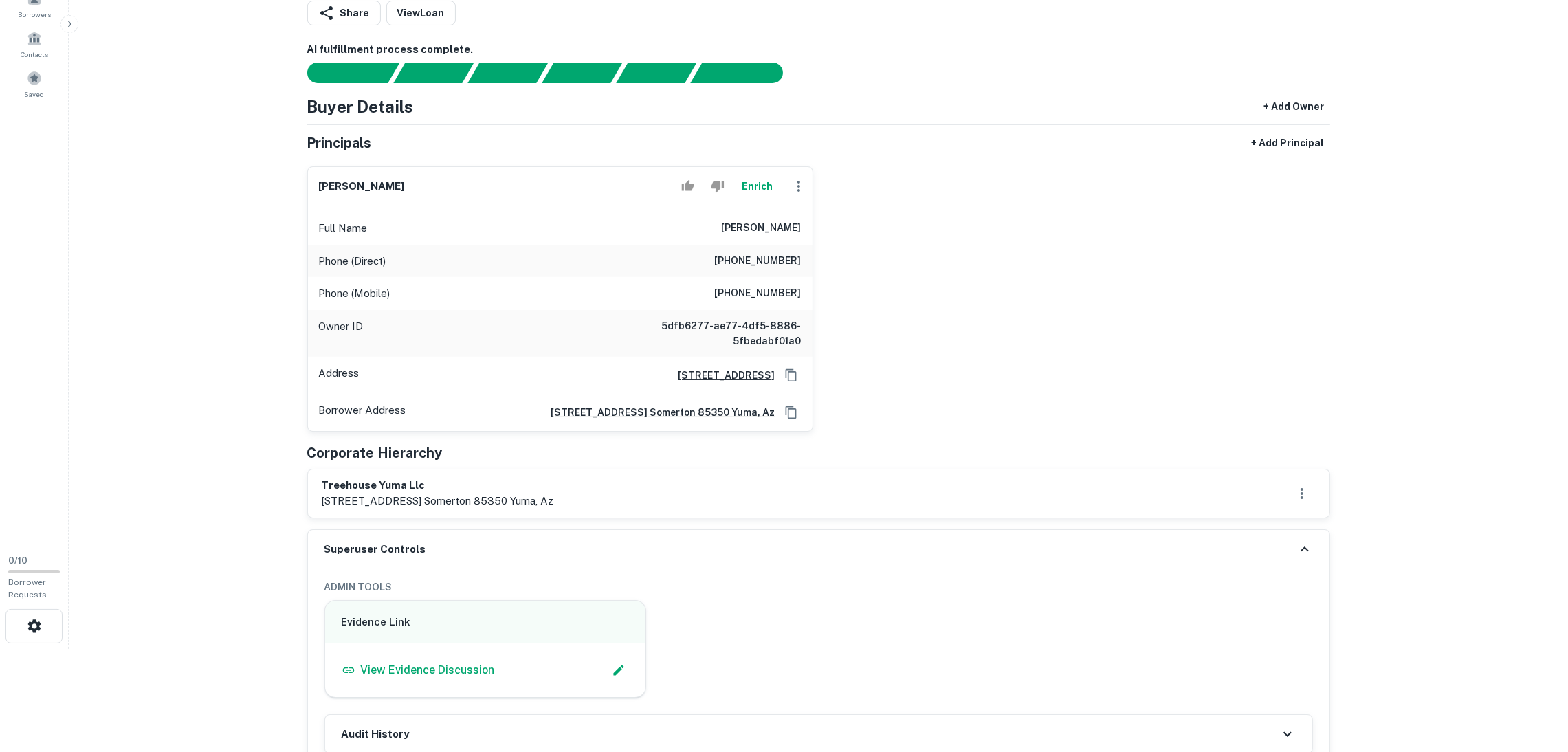
scroll to position [0, 0]
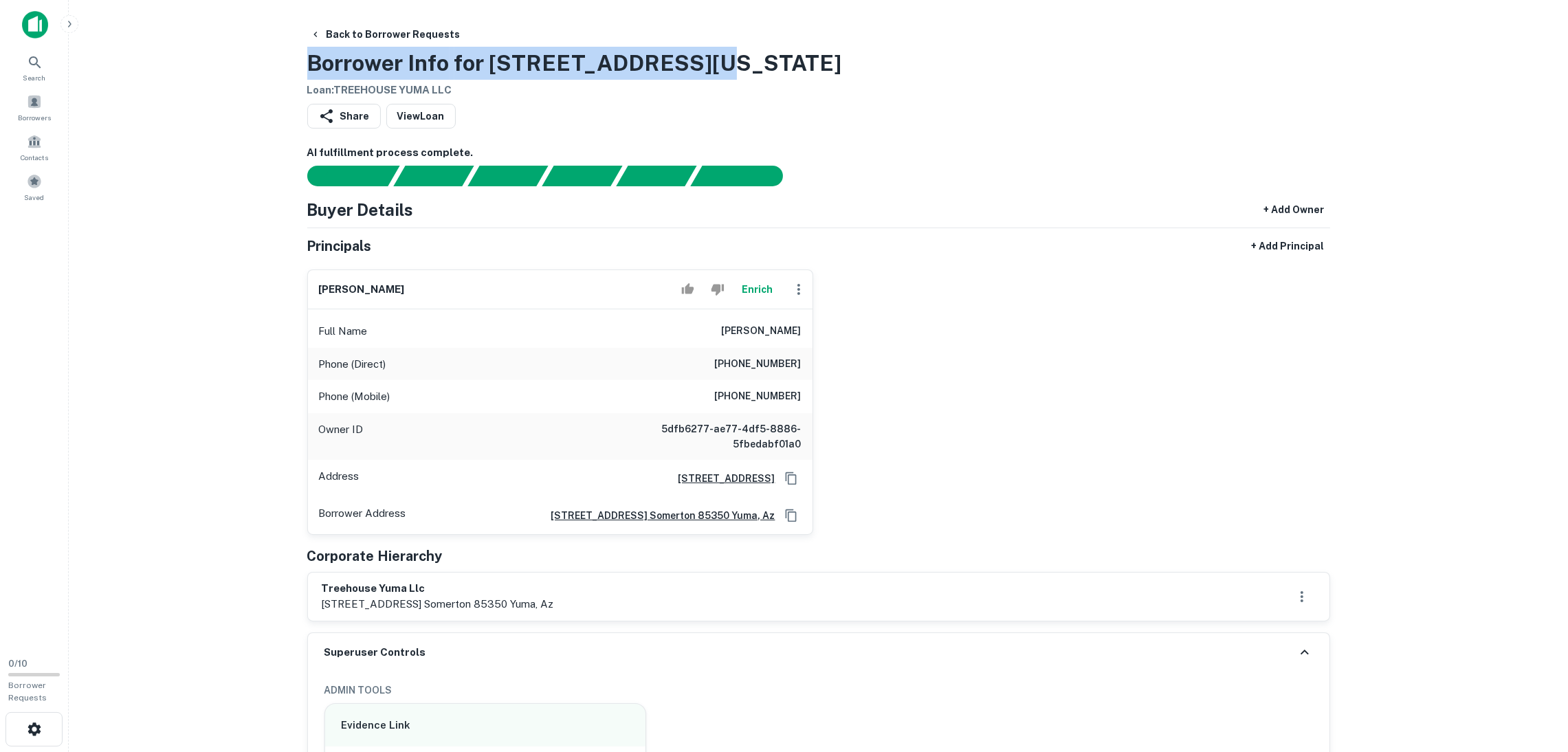
drag, startPoint x: 737, startPoint y: 64, endPoint x: 339, endPoint y: 72, distance: 398.1
copy h3 "Borrower Info for [STREET_ADDRESS][US_STATE]"
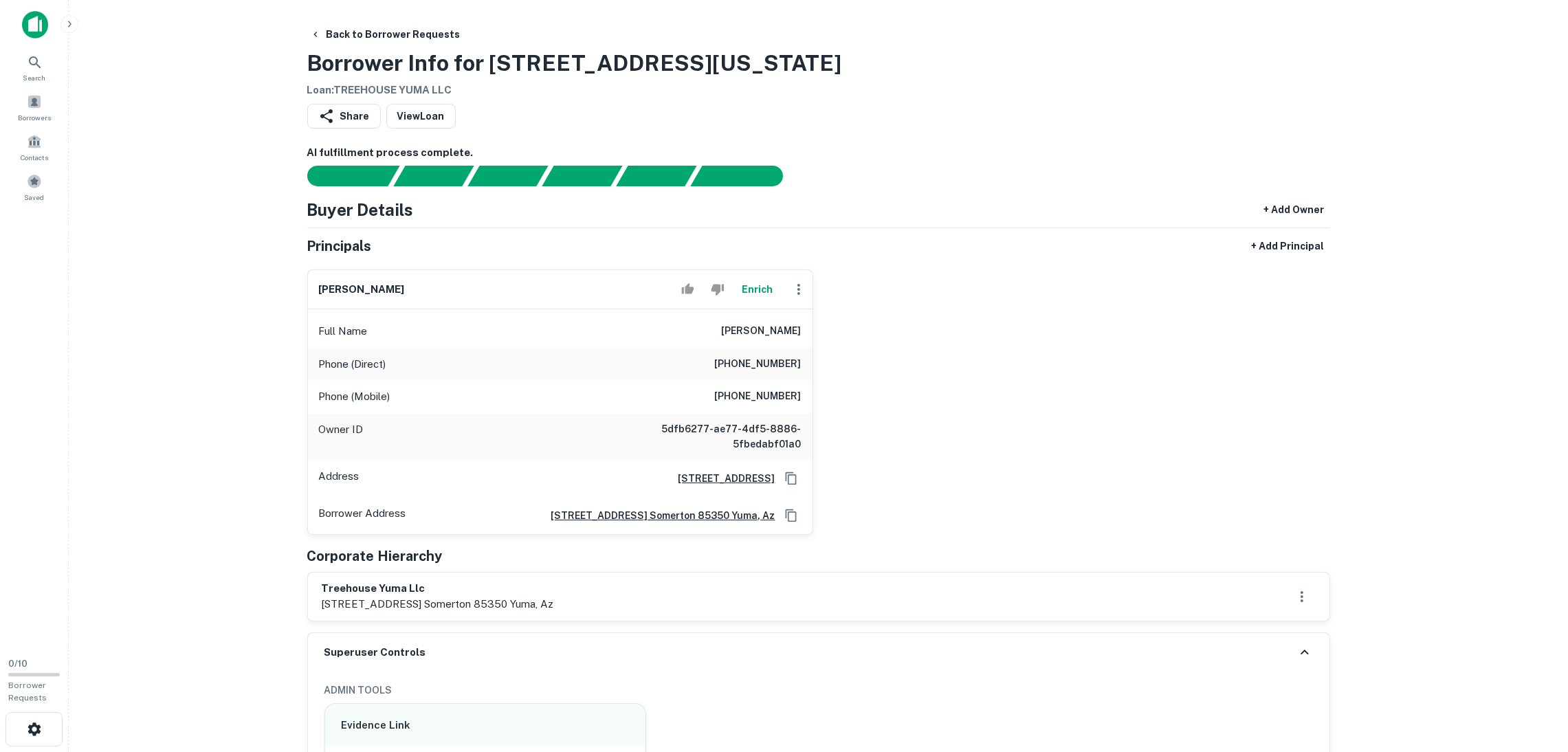
click at [943, 262] on div "[PERSON_NAME] Enrich Full Name [PERSON_NAME] Phone (Direct) [PHONE_NUMBER] Phon…" at bounding box center [813, 396] width 1034 height 276
